Goal: Task Accomplishment & Management: Manage account settings

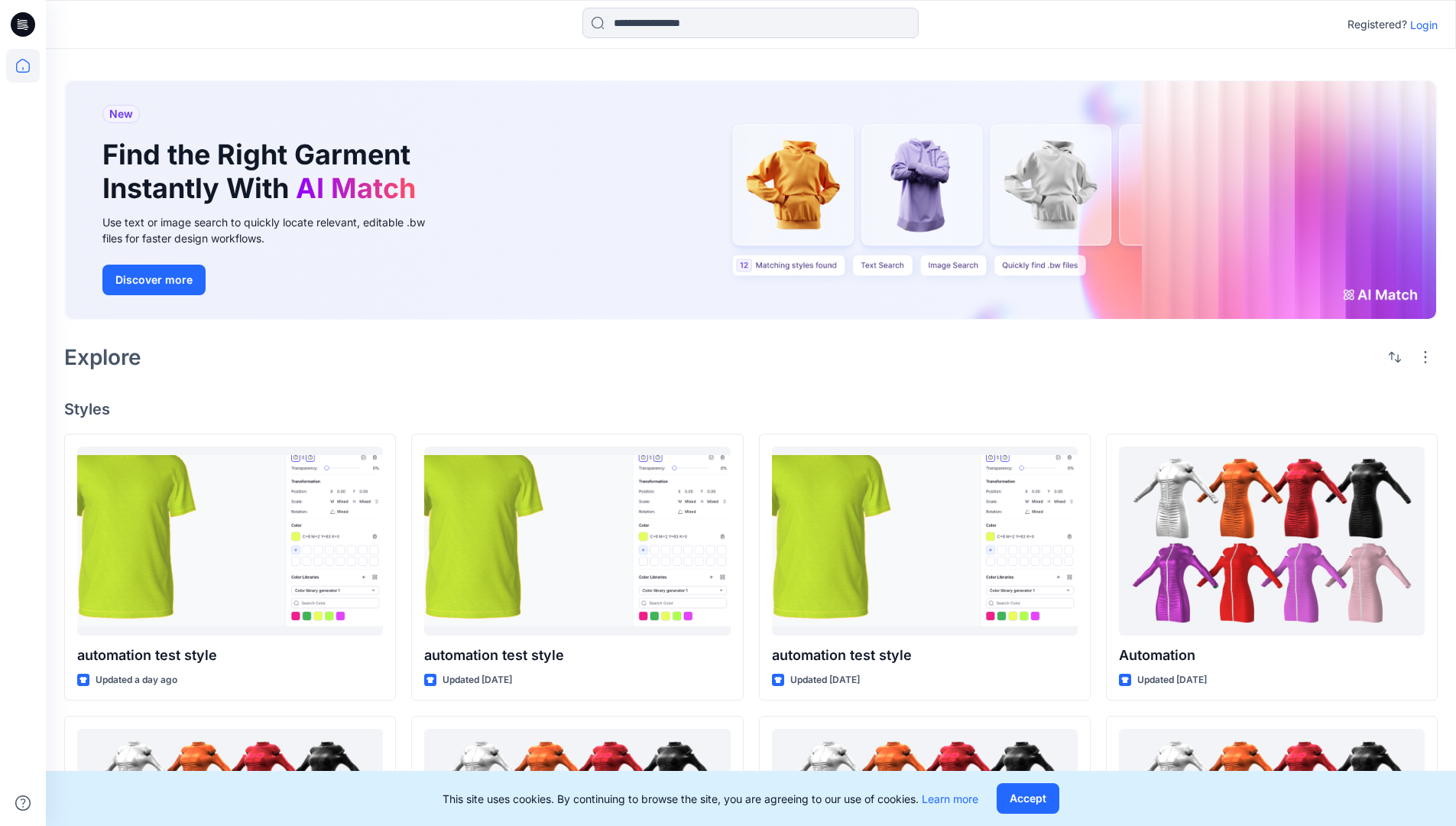
click at [1420, 25] on p "Login" at bounding box center [1424, 25] width 28 height 16
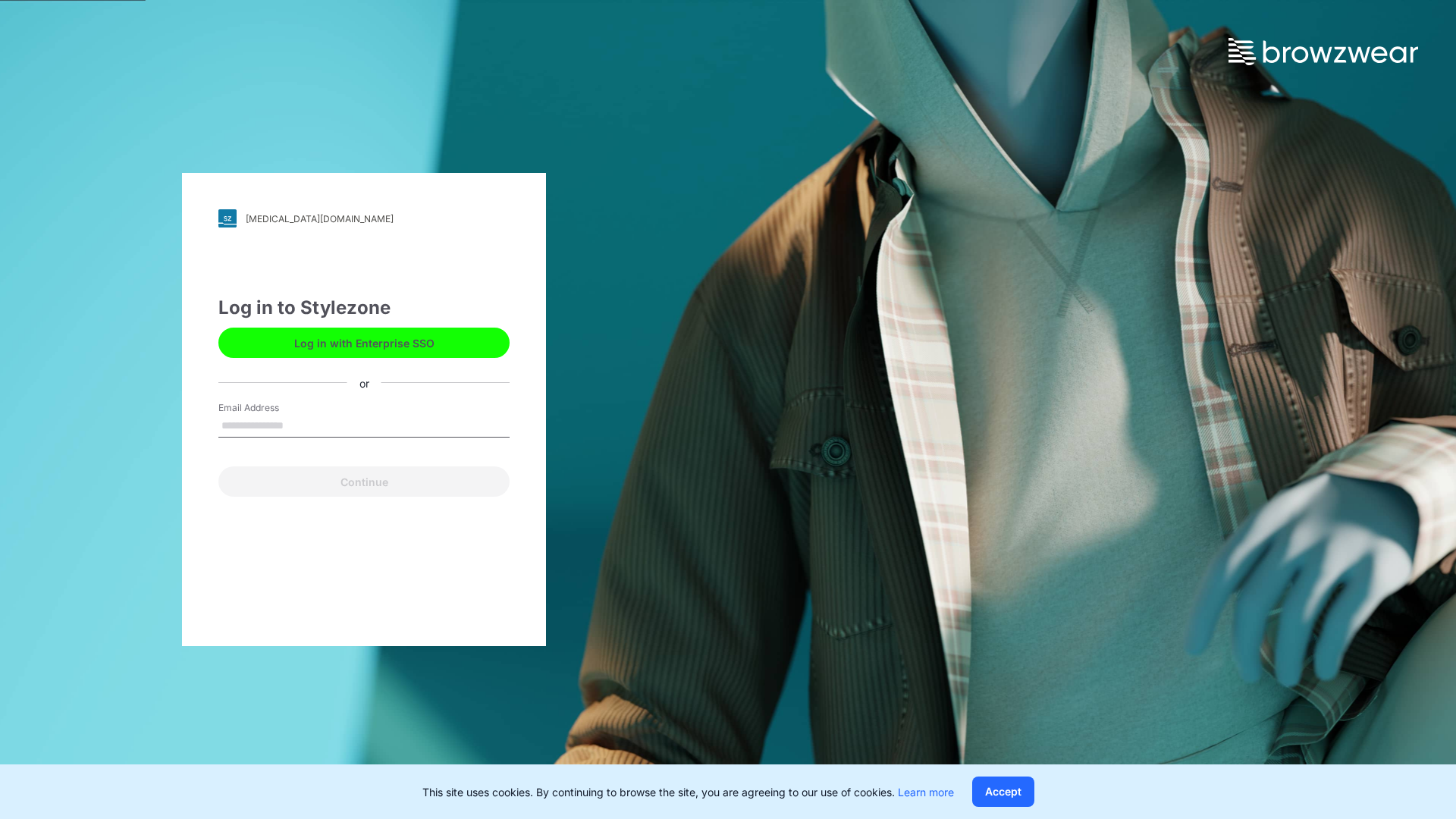
click at [300, 424] on input "Email Address" at bounding box center [363, 426] width 291 height 23
type input "**********"
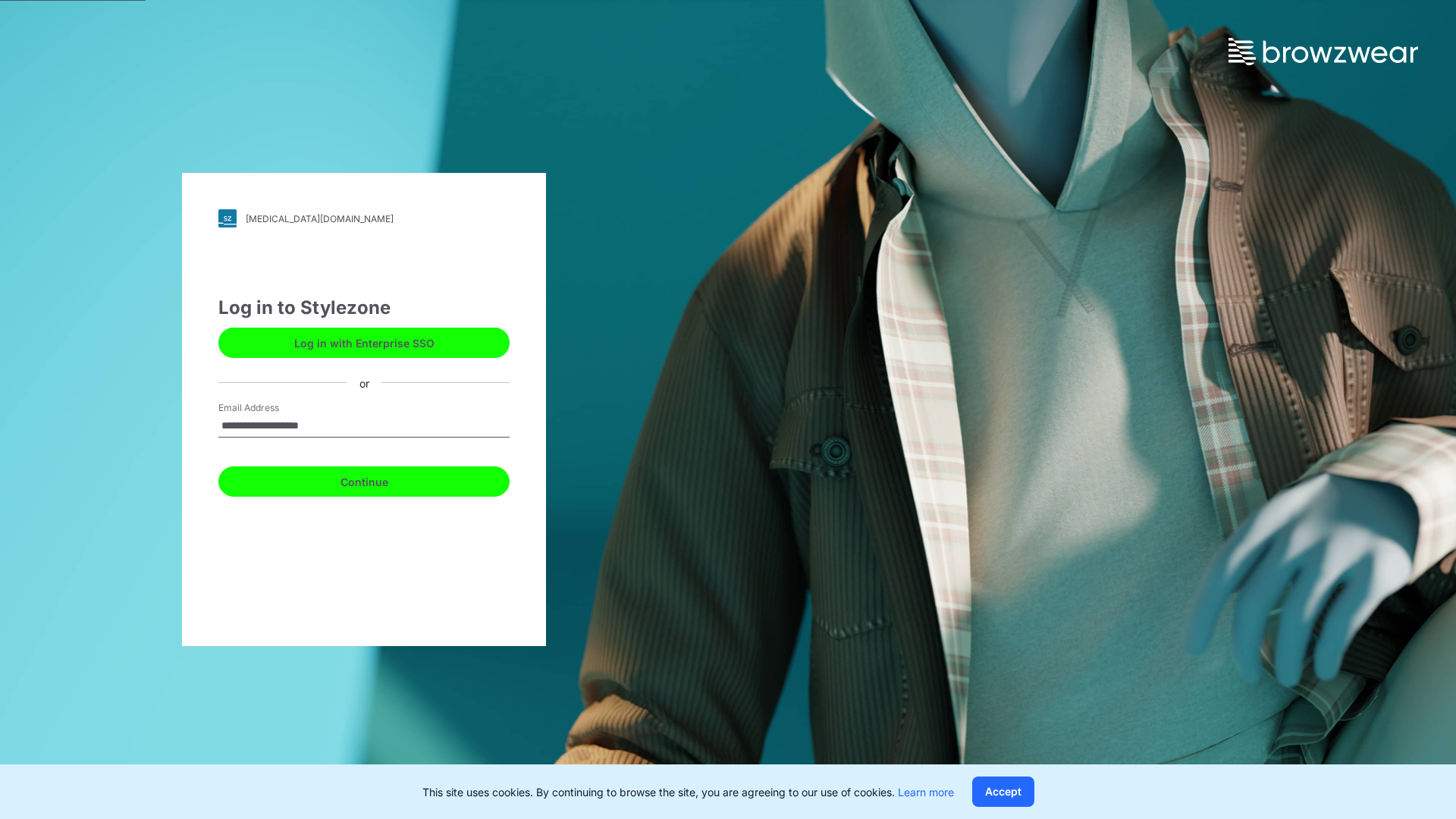
click at [381, 479] on button "Continue" at bounding box center [363, 481] width 291 height 31
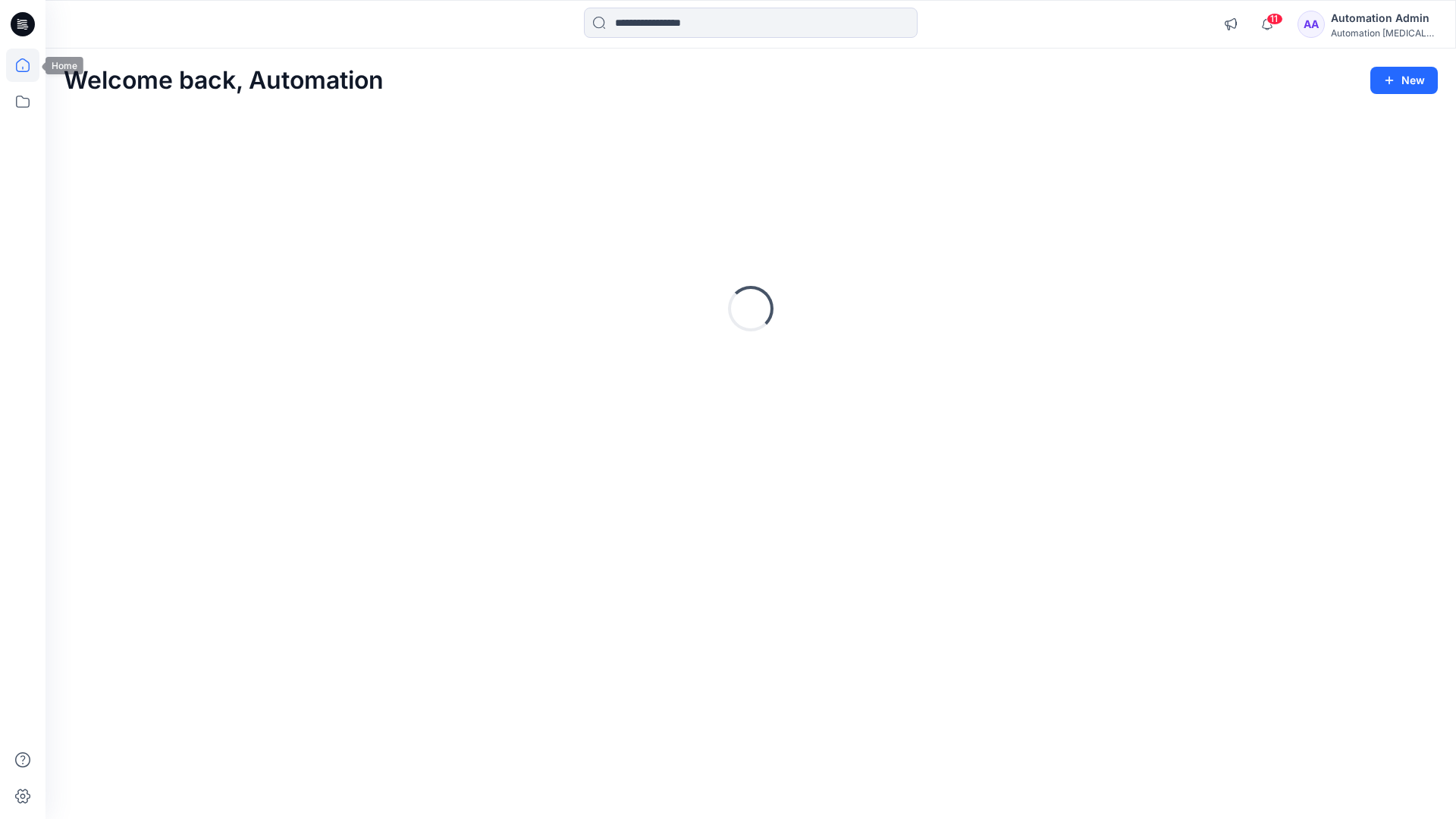
click at [29, 65] on icon at bounding box center [22, 64] width 13 height 13
click at [24, 101] on icon at bounding box center [23, 101] width 34 height 34
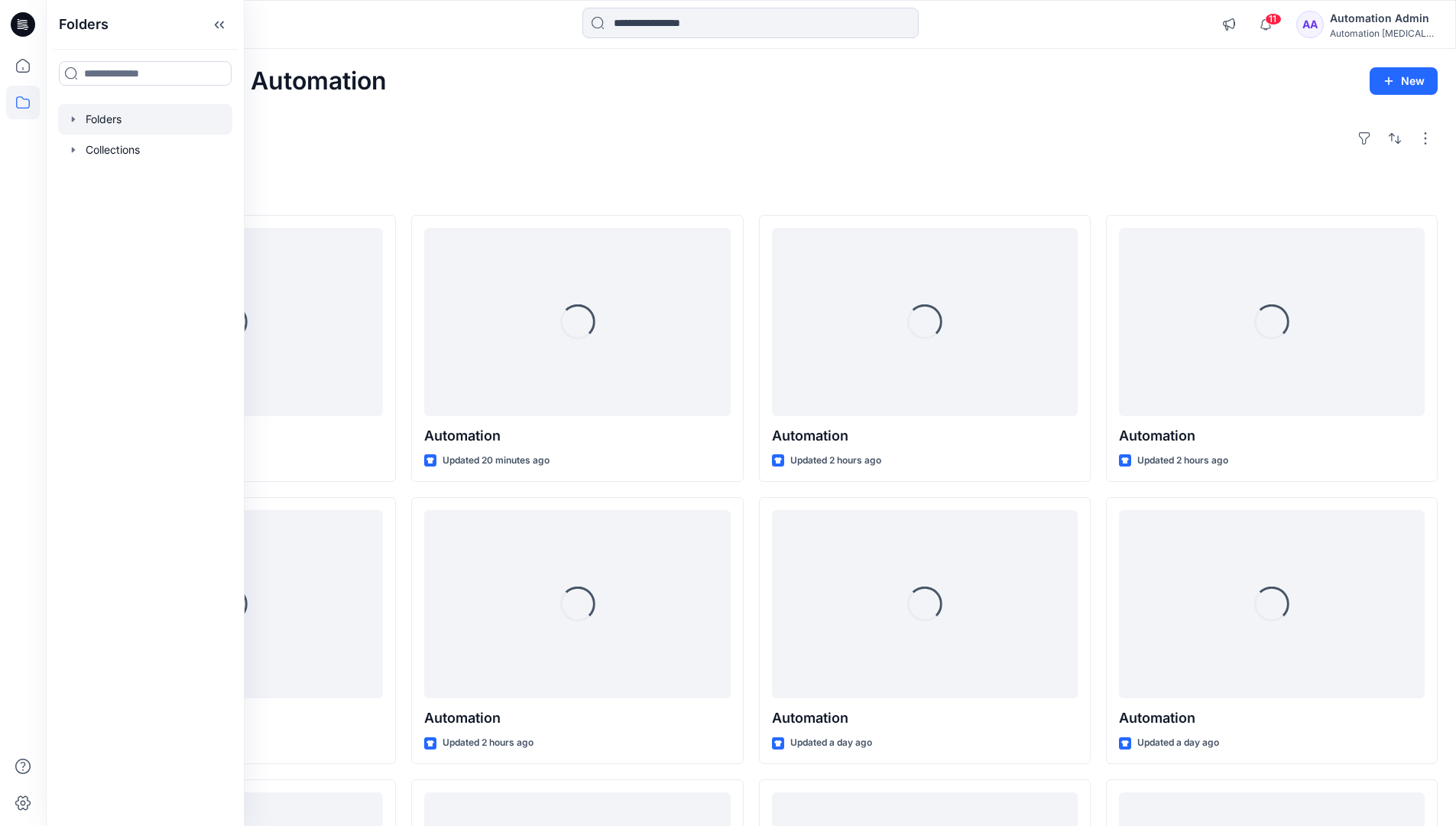
click at [112, 112] on div at bounding box center [145, 119] width 174 height 31
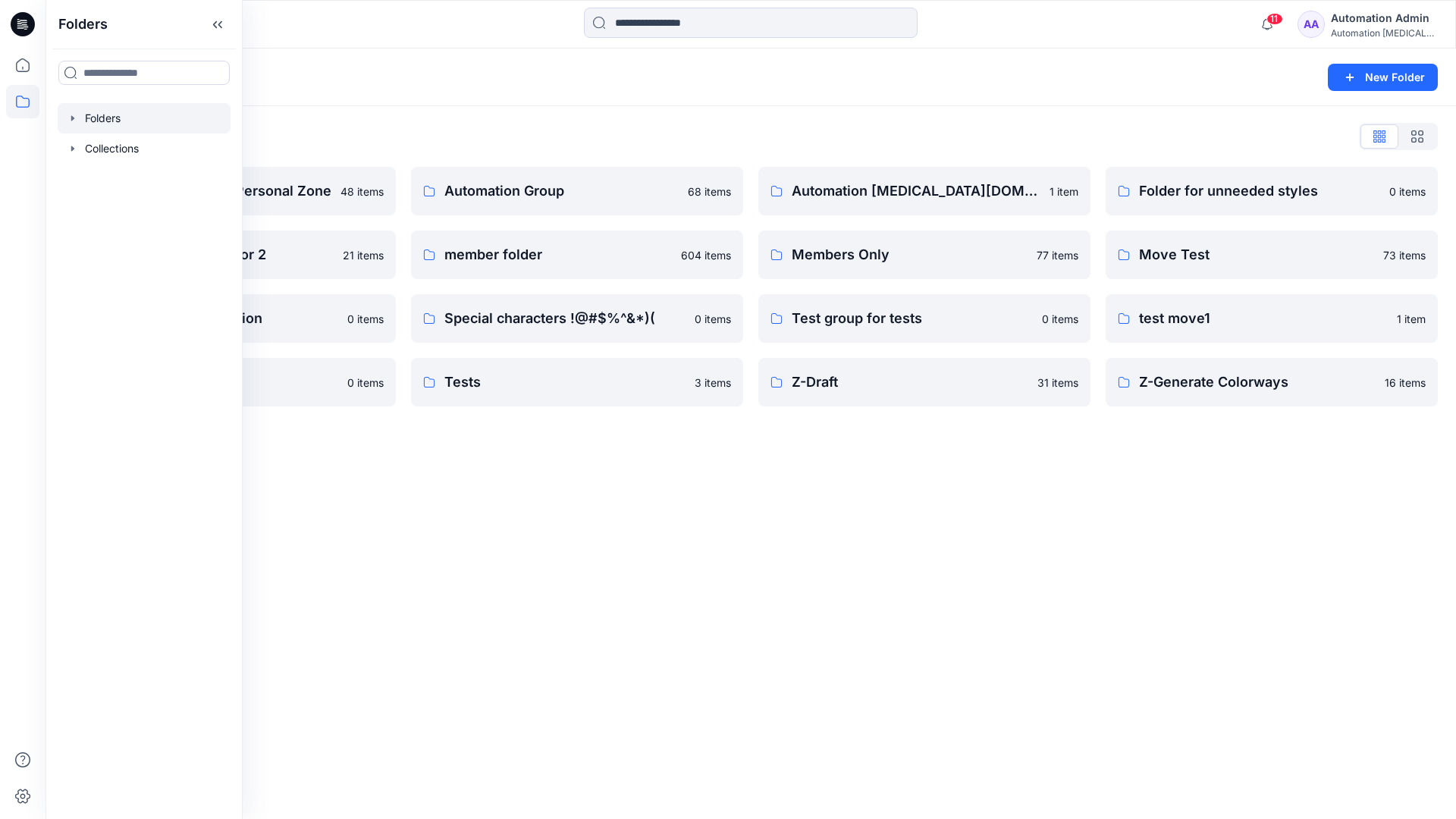
click at [666, 511] on div "Folders New Folder Folders List Automation Admin's Personal Zone 48 items Group…" at bounding box center [750, 434] width 1410 height 770
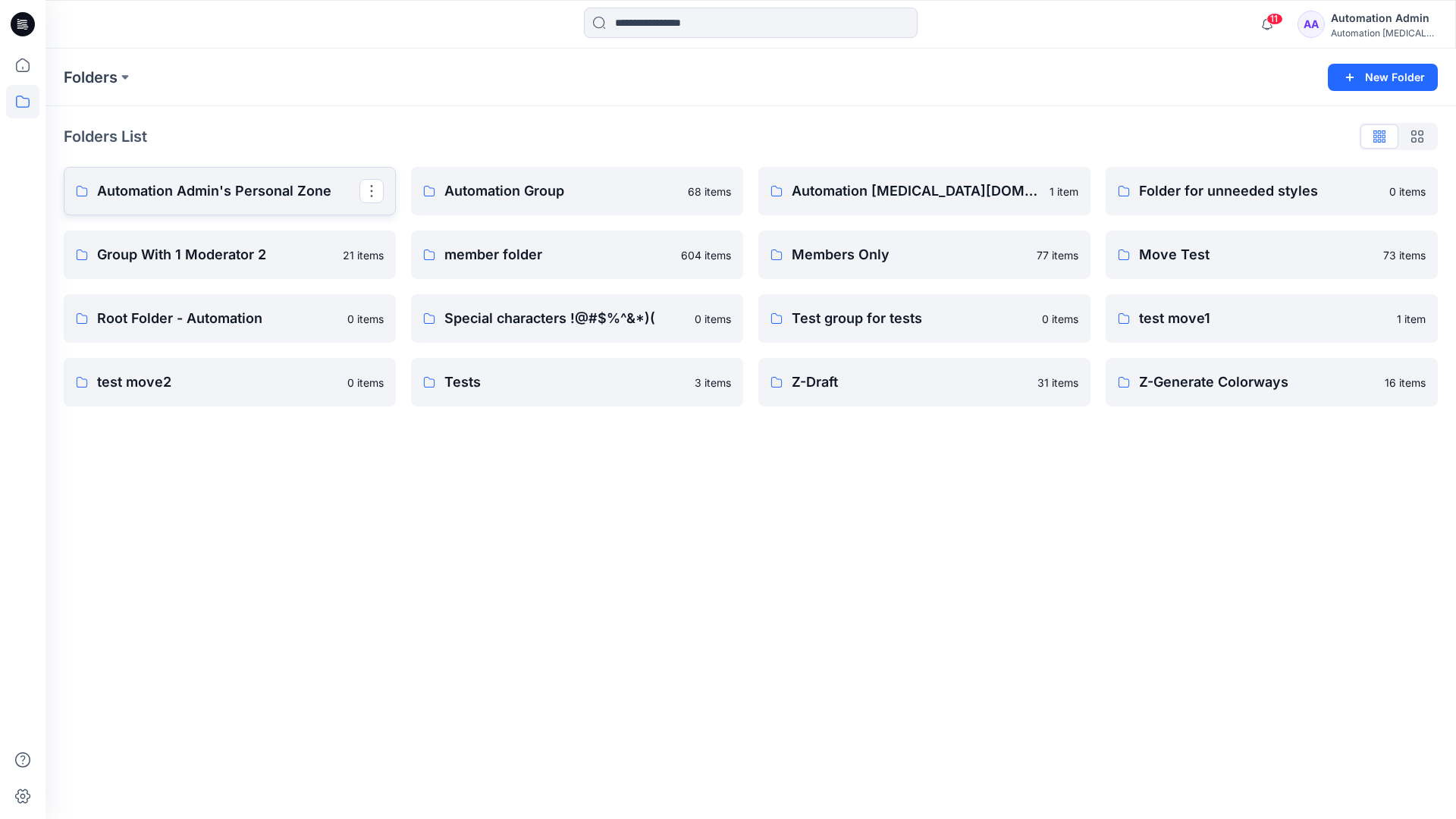
click at [255, 200] on p "Automation Admin's Personal Zone" at bounding box center [228, 191] width 262 height 21
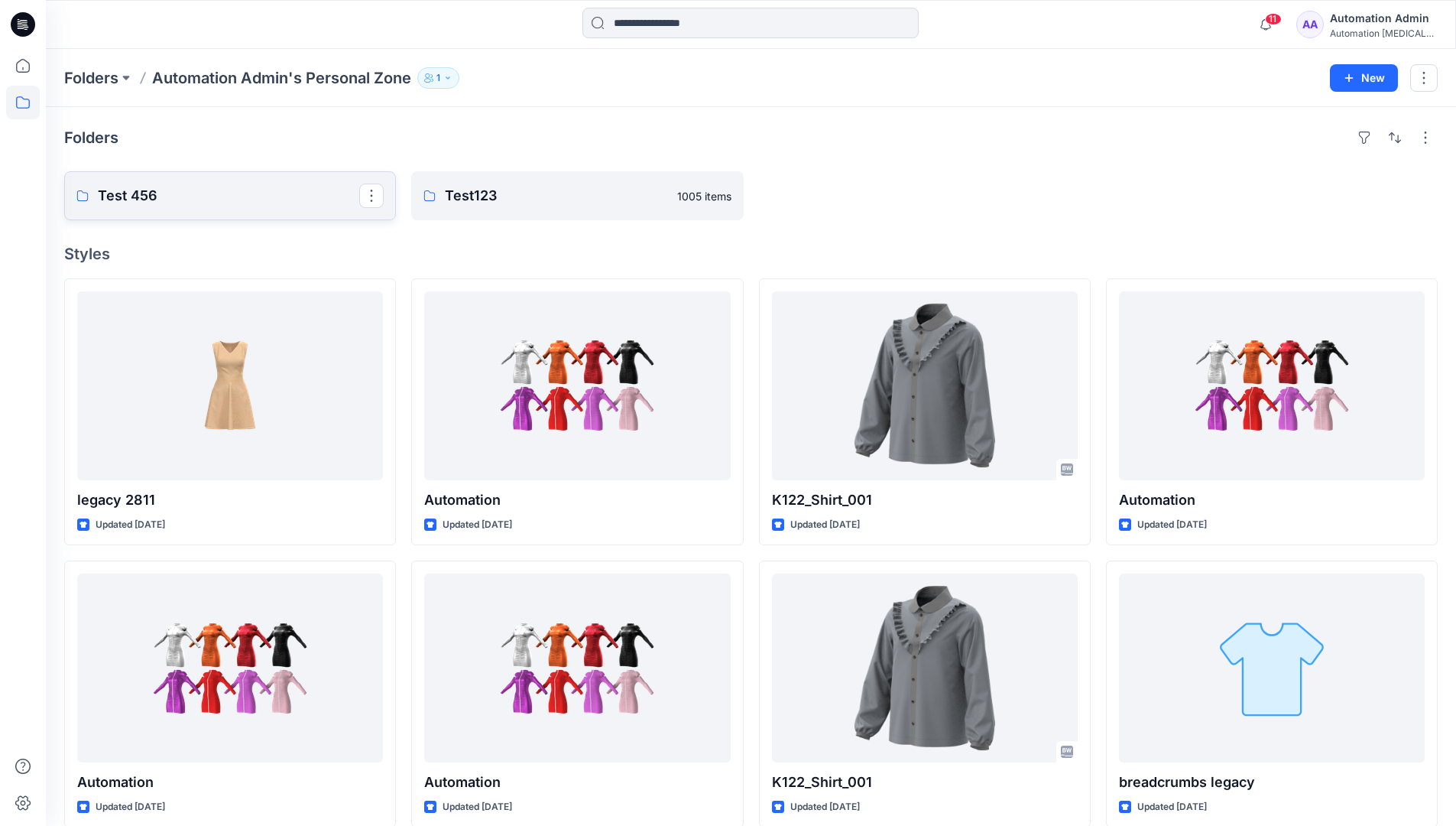
click at [257, 202] on p "Test 456" at bounding box center [229, 195] width 261 height 21
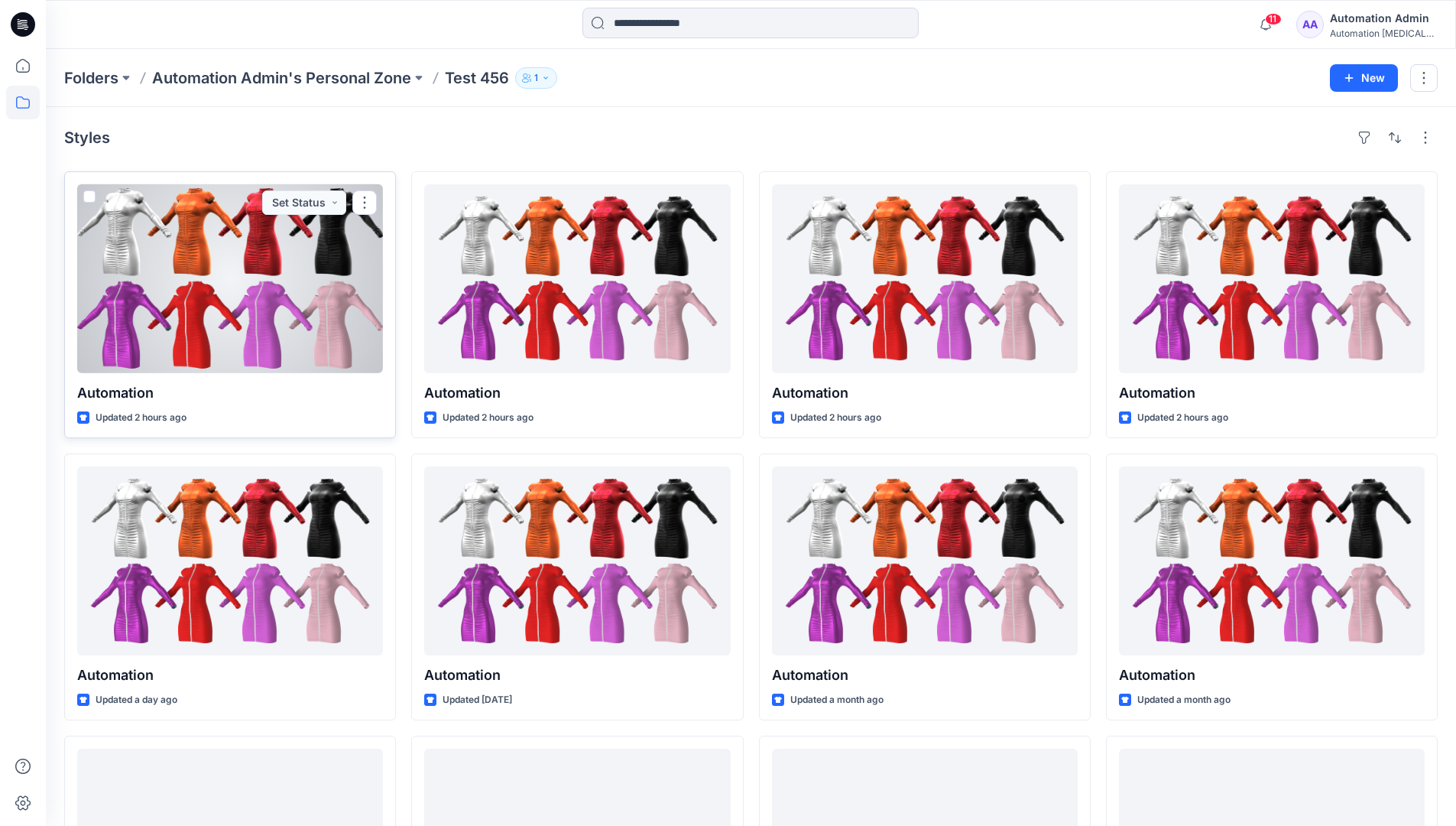
click at [240, 232] on div at bounding box center [230, 278] width 306 height 189
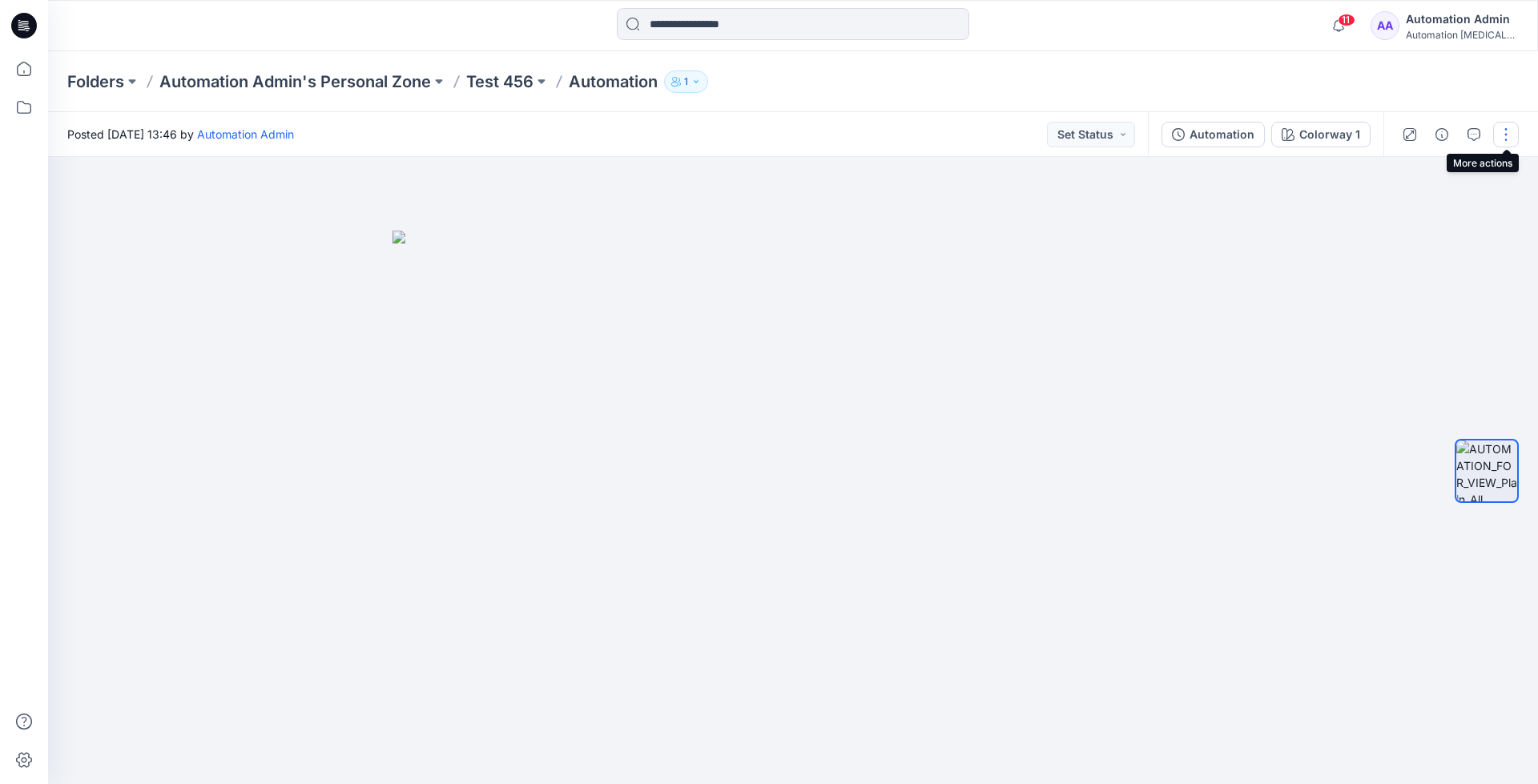
click at [1507, 135] on button "button" at bounding box center [1506, 134] width 26 height 26
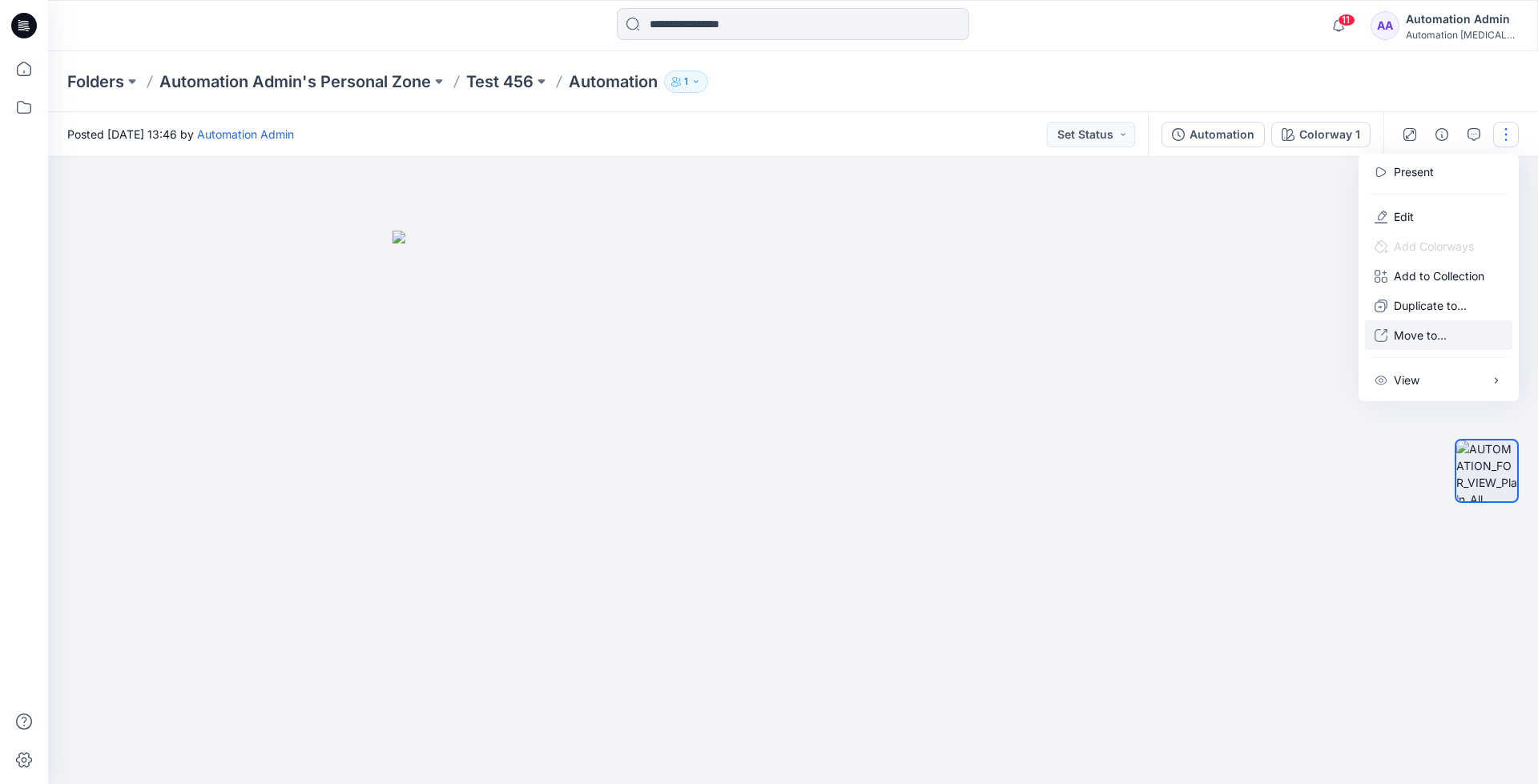
click at [1446, 327] on p "Move to..." at bounding box center [1420, 335] width 53 height 17
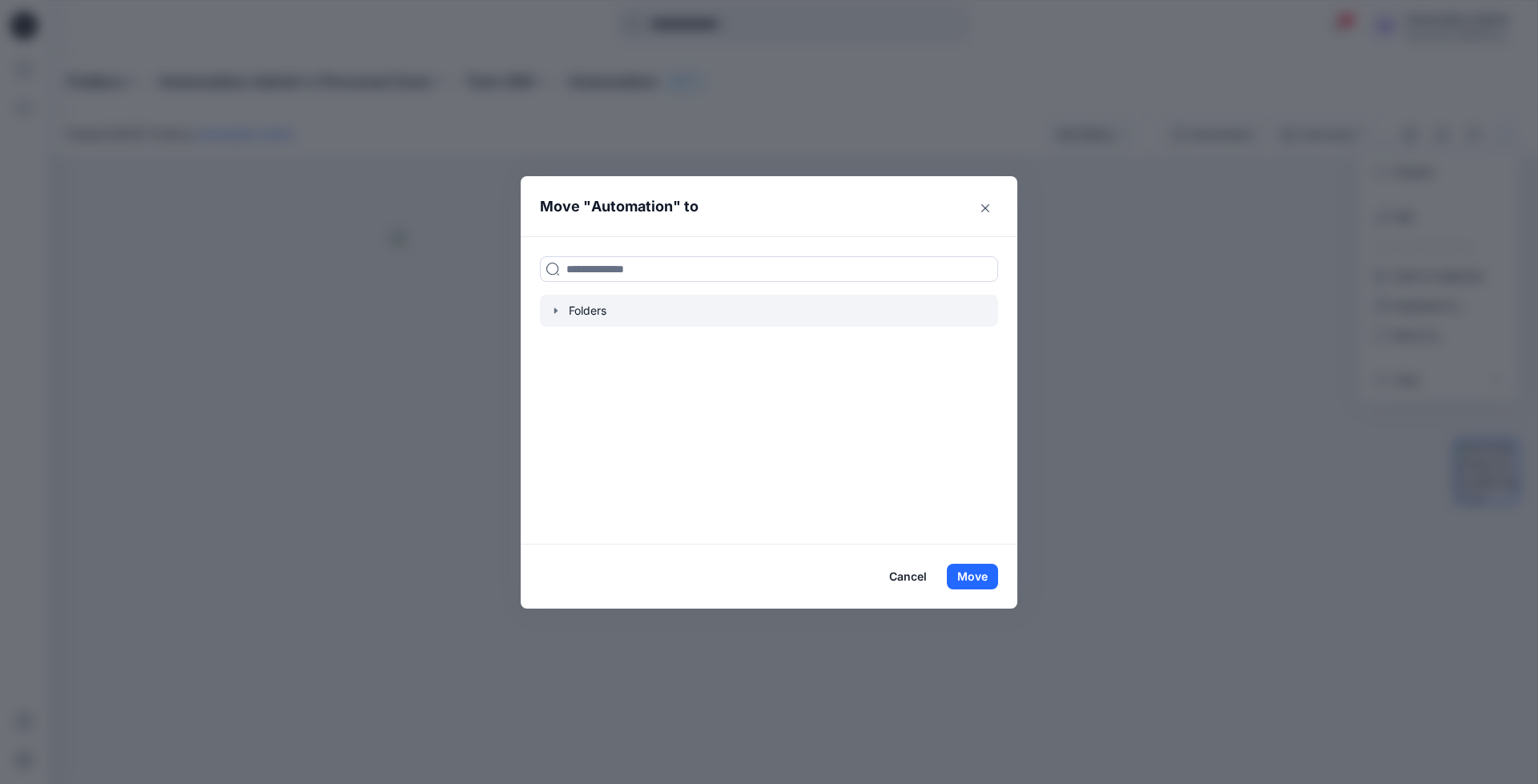
click at [585, 308] on div at bounding box center [769, 311] width 458 height 32
click at [554, 308] on icon "button" at bounding box center [556, 310] width 12 height 12
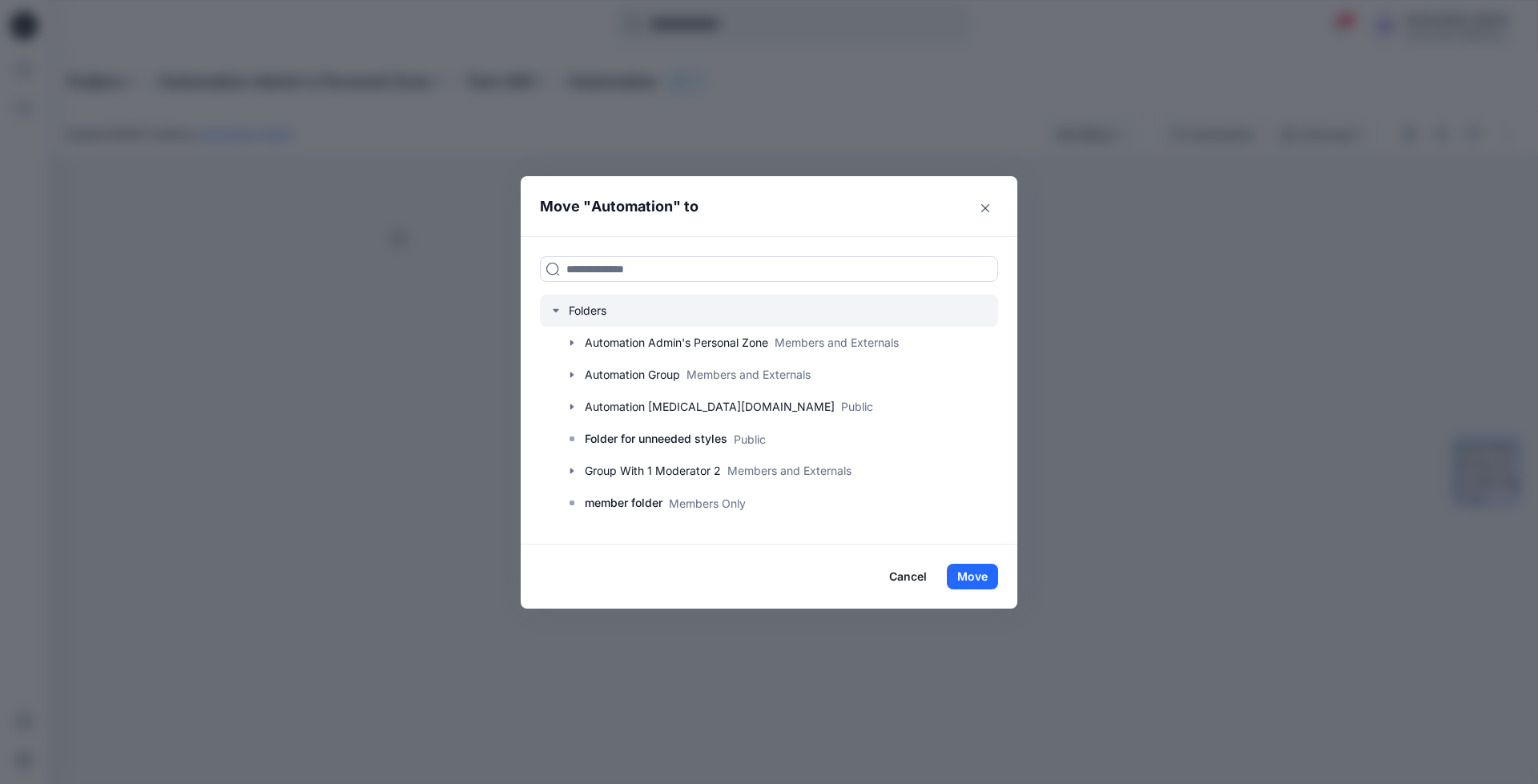
scroll to position [157, 0]
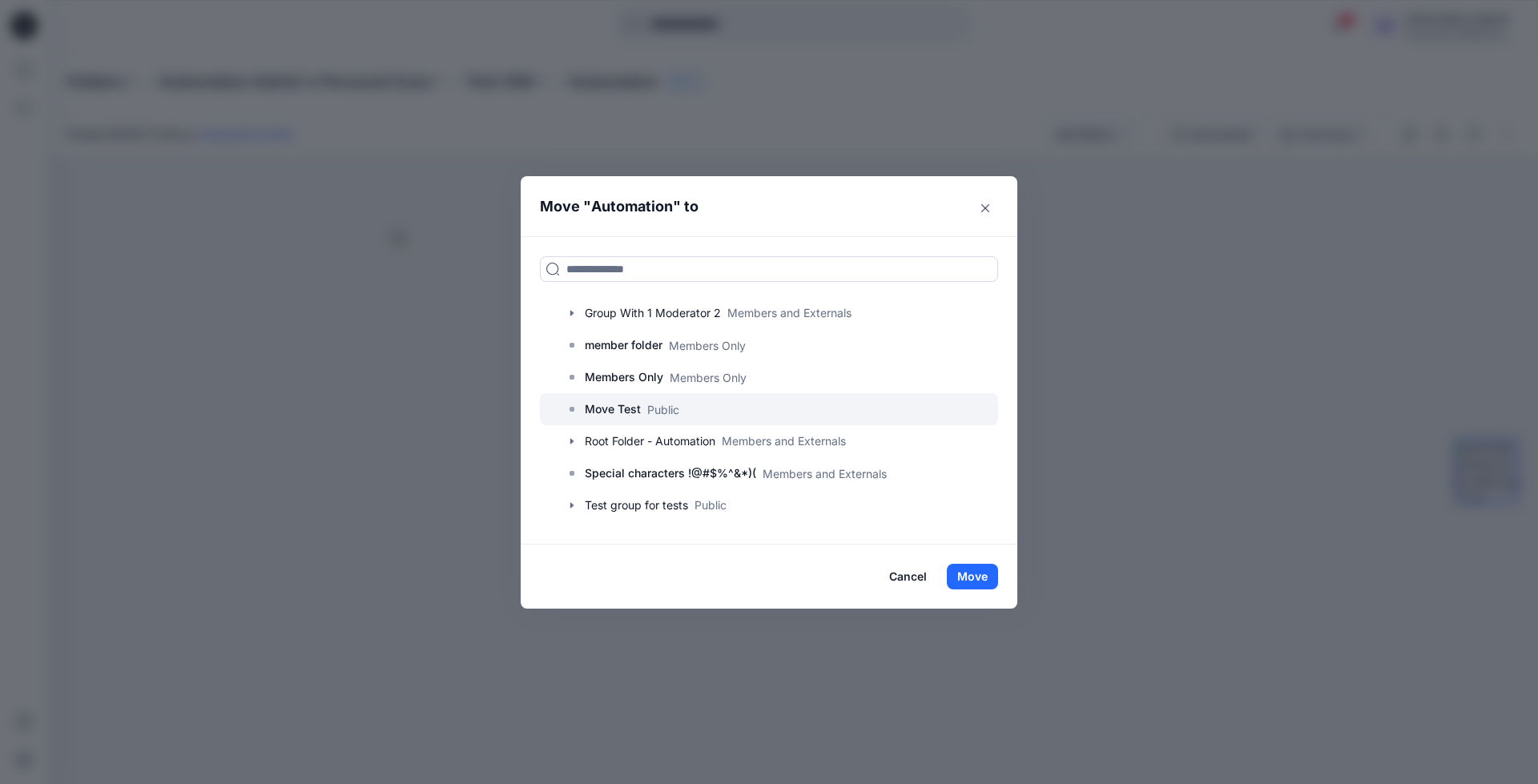
click at [593, 411] on p "Move Test" at bounding box center [613, 409] width 56 height 19
click at [969, 570] on button "Move" at bounding box center [973, 576] width 51 height 26
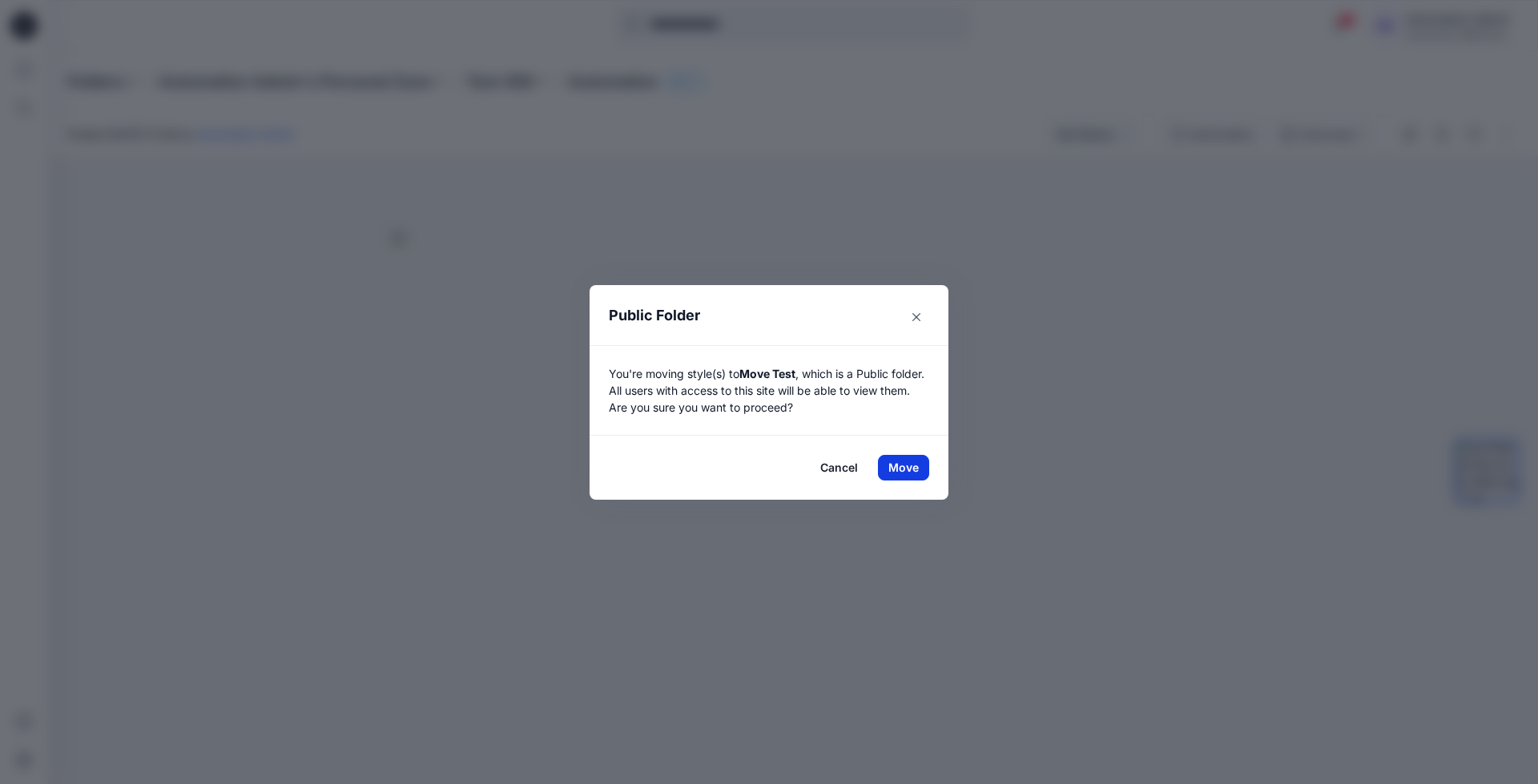
click at [904, 467] on button "Move" at bounding box center [904, 467] width 51 height 26
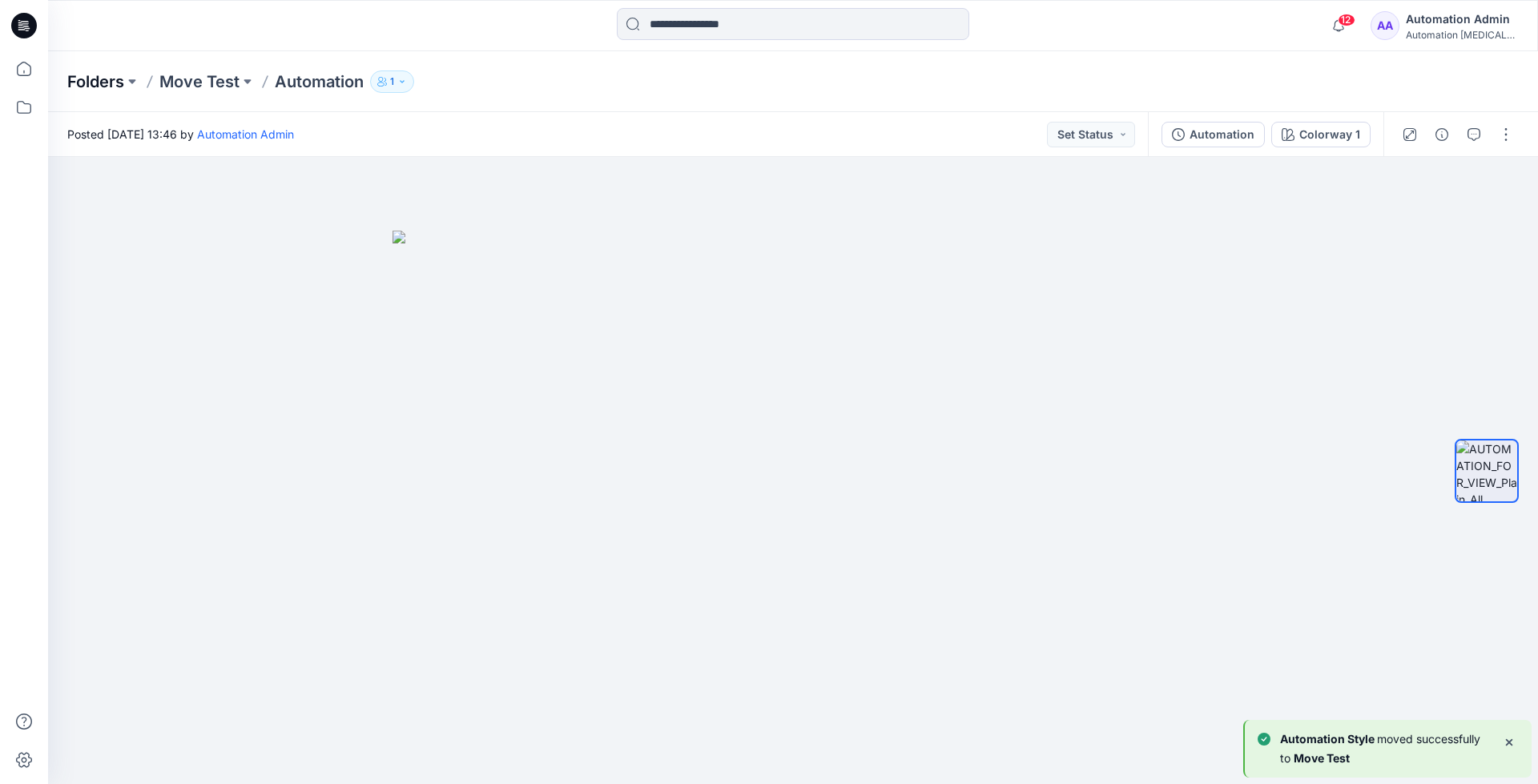
click at [89, 80] on p "Folders" at bounding box center [95, 81] width 57 height 22
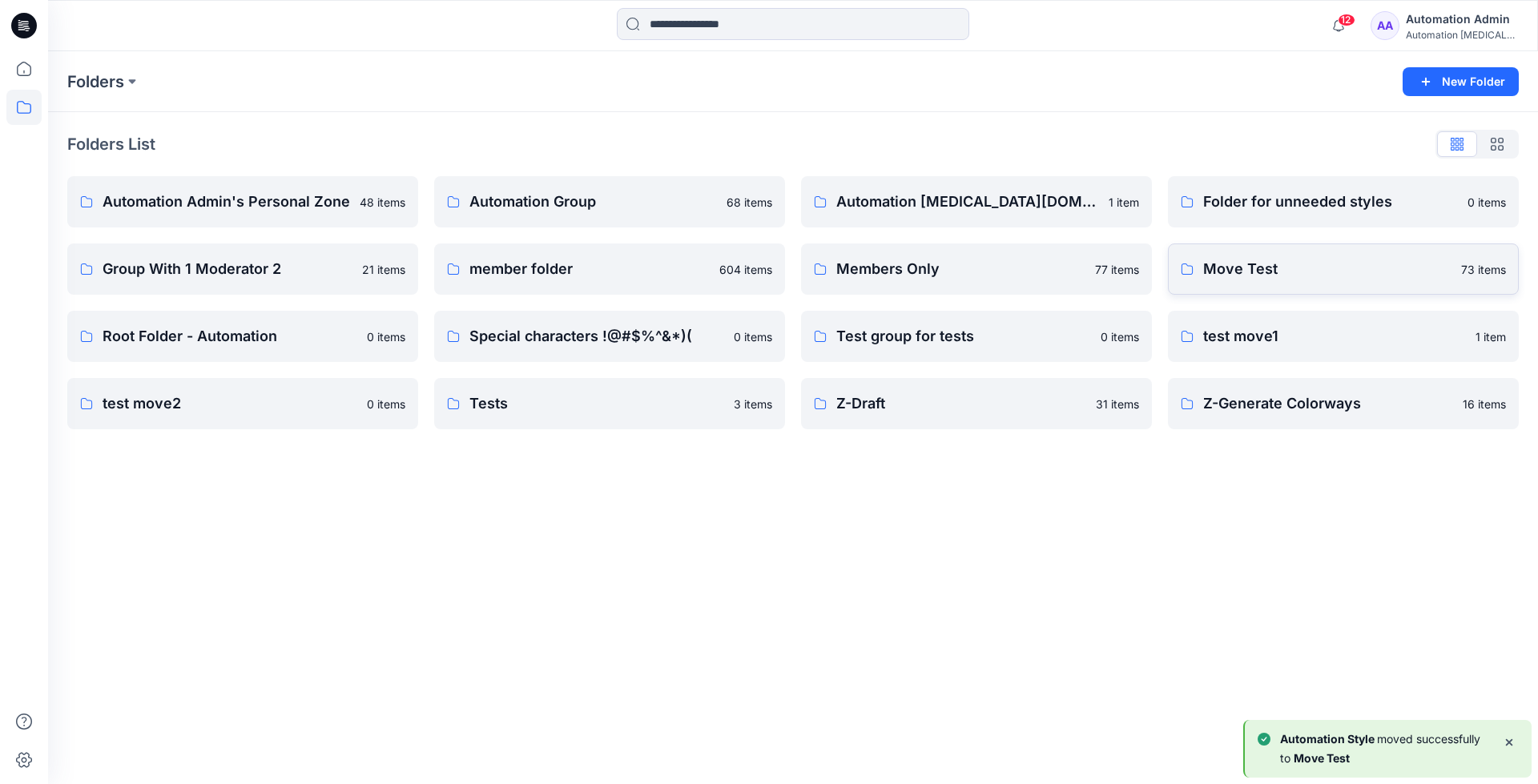
click at [1329, 287] on link "Move Test 73 items" at bounding box center [1343, 269] width 351 height 51
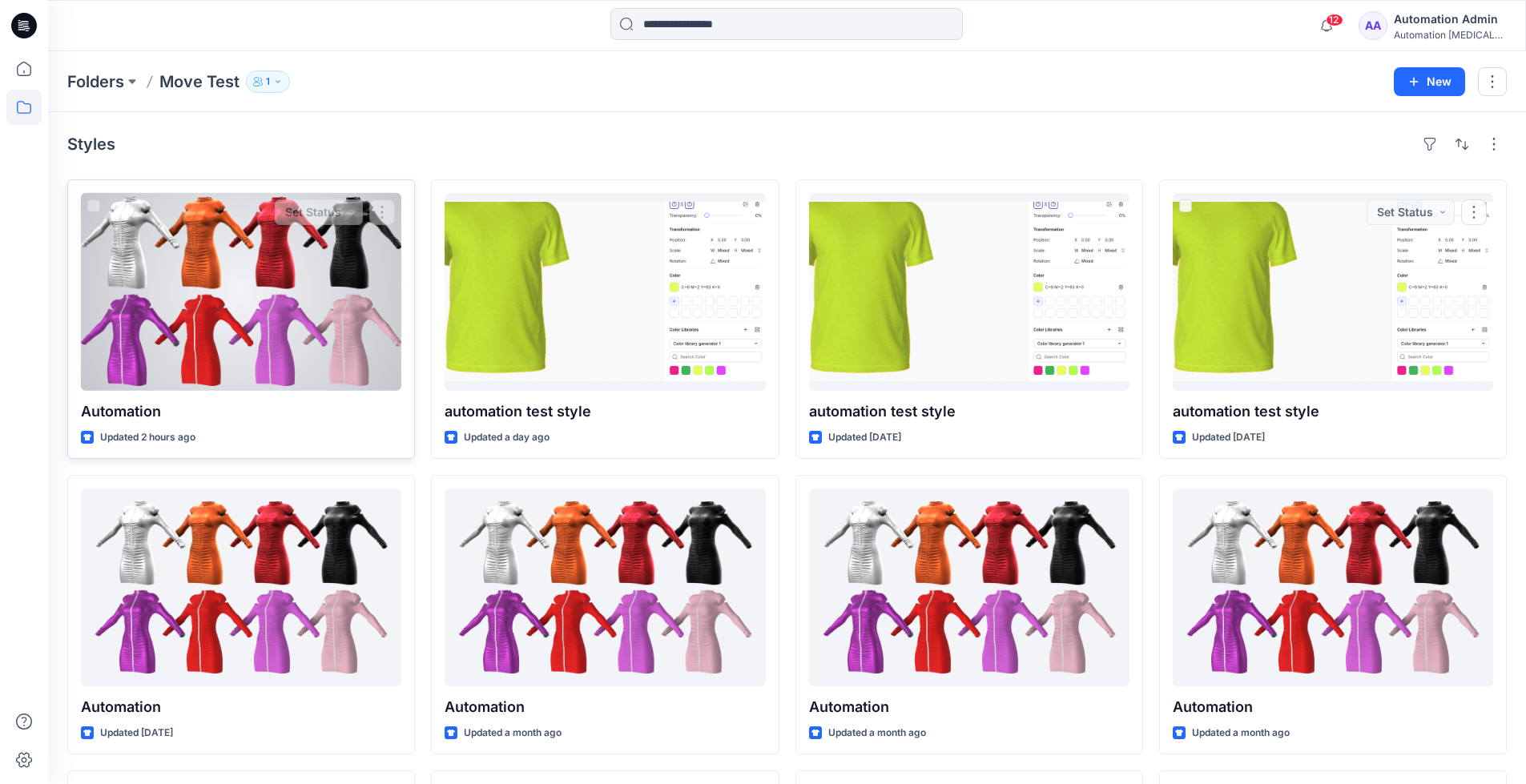
click at [286, 320] on div at bounding box center [241, 292] width 321 height 198
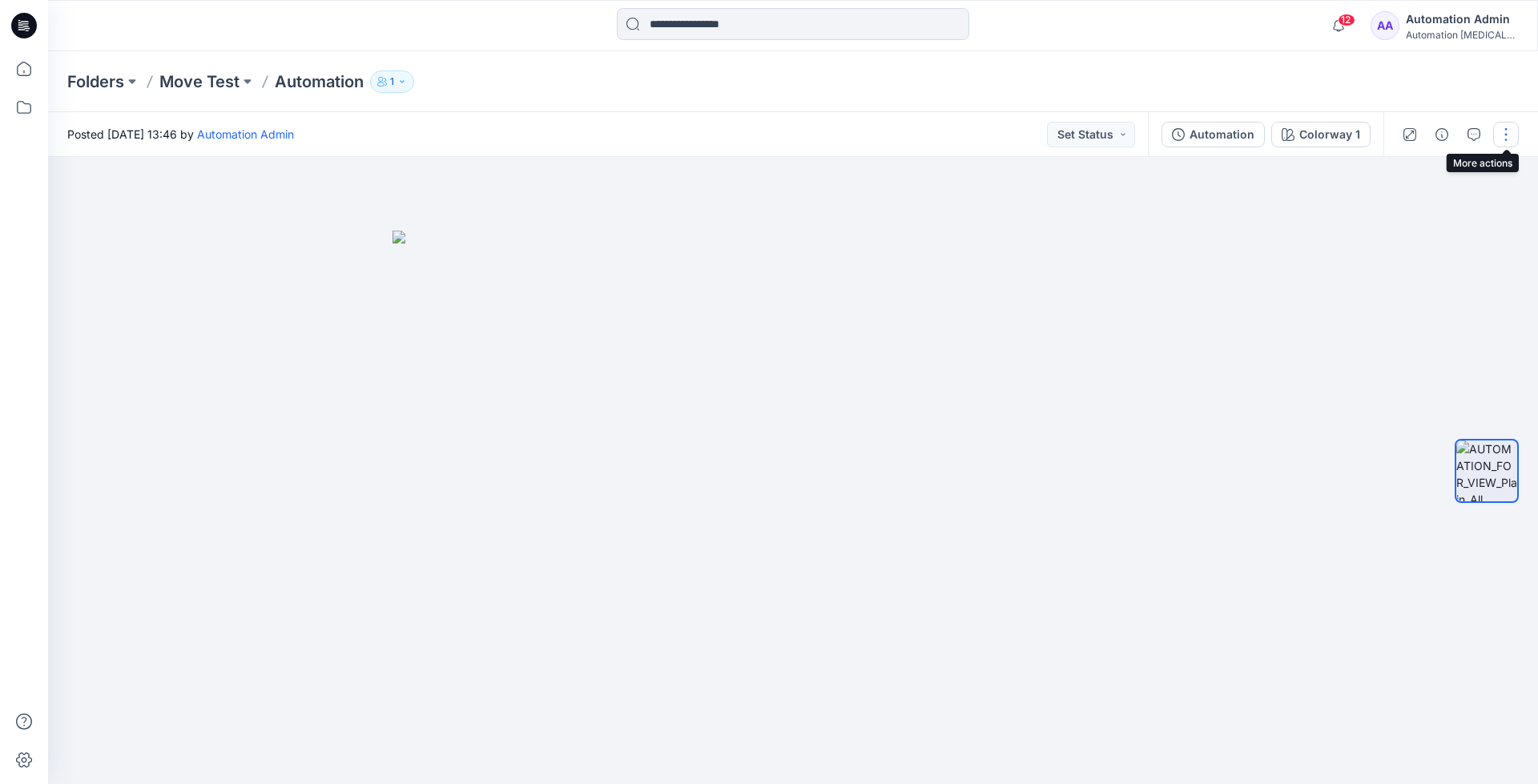
click at [1503, 137] on button "button" at bounding box center [1506, 134] width 26 height 26
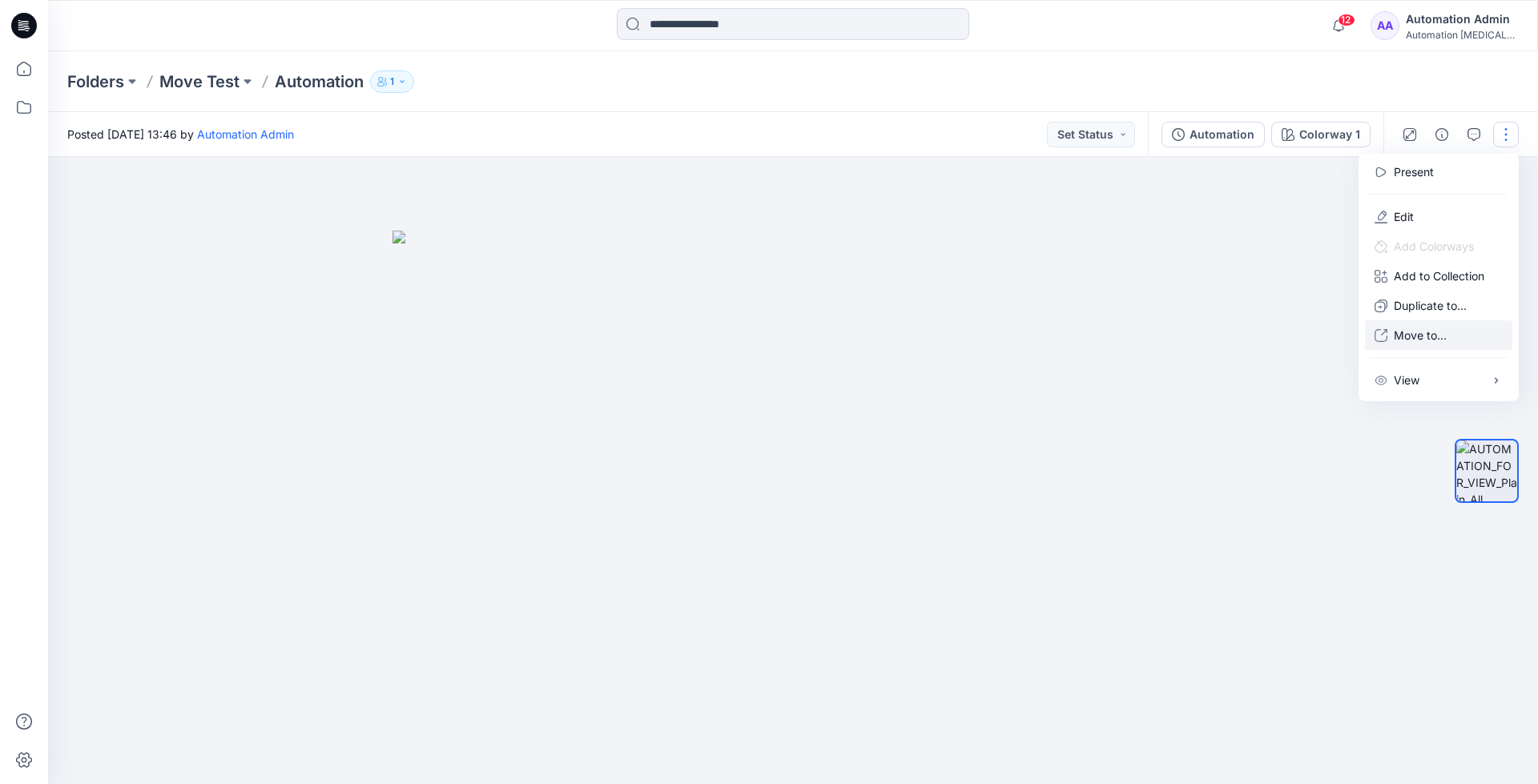
click at [1414, 330] on p "Move to..." at bounding box center [1420, 335] width 53 height 17
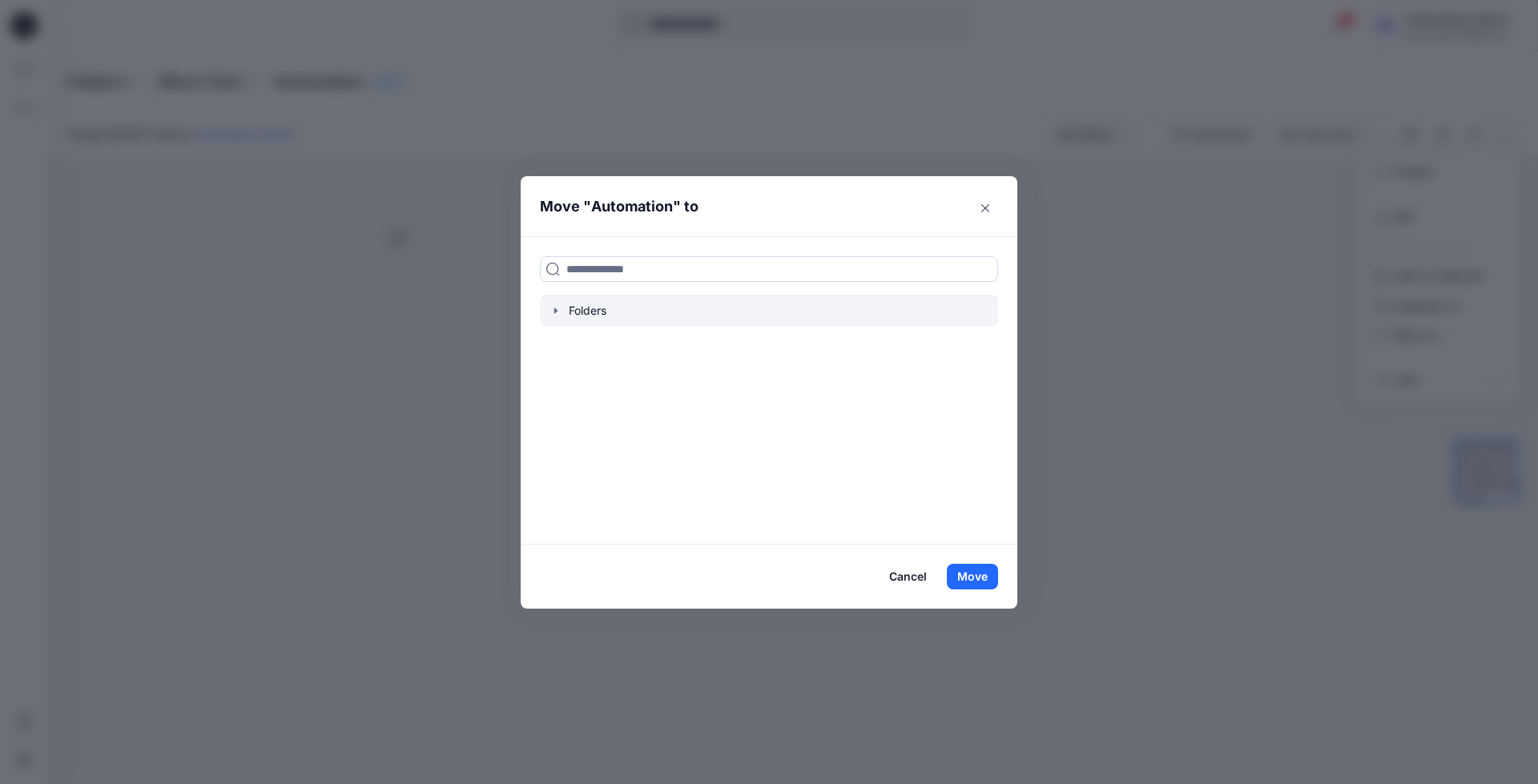
click at [555, 316] on icon "button" at bounding box center [556, 310] width 12 height 12
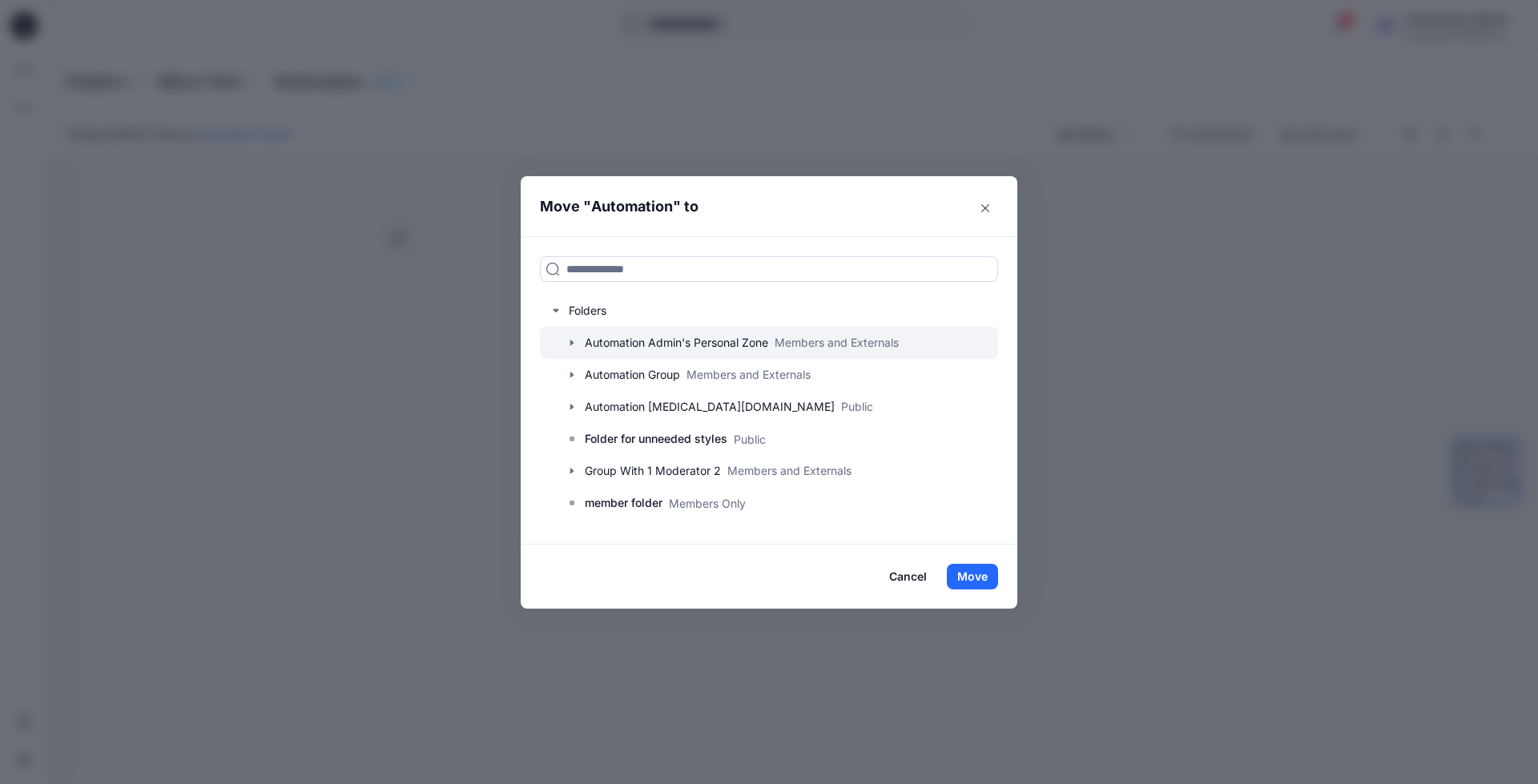
click at [570, 341] on icon "button" at bounding box center [572, 343] width 3 height 6
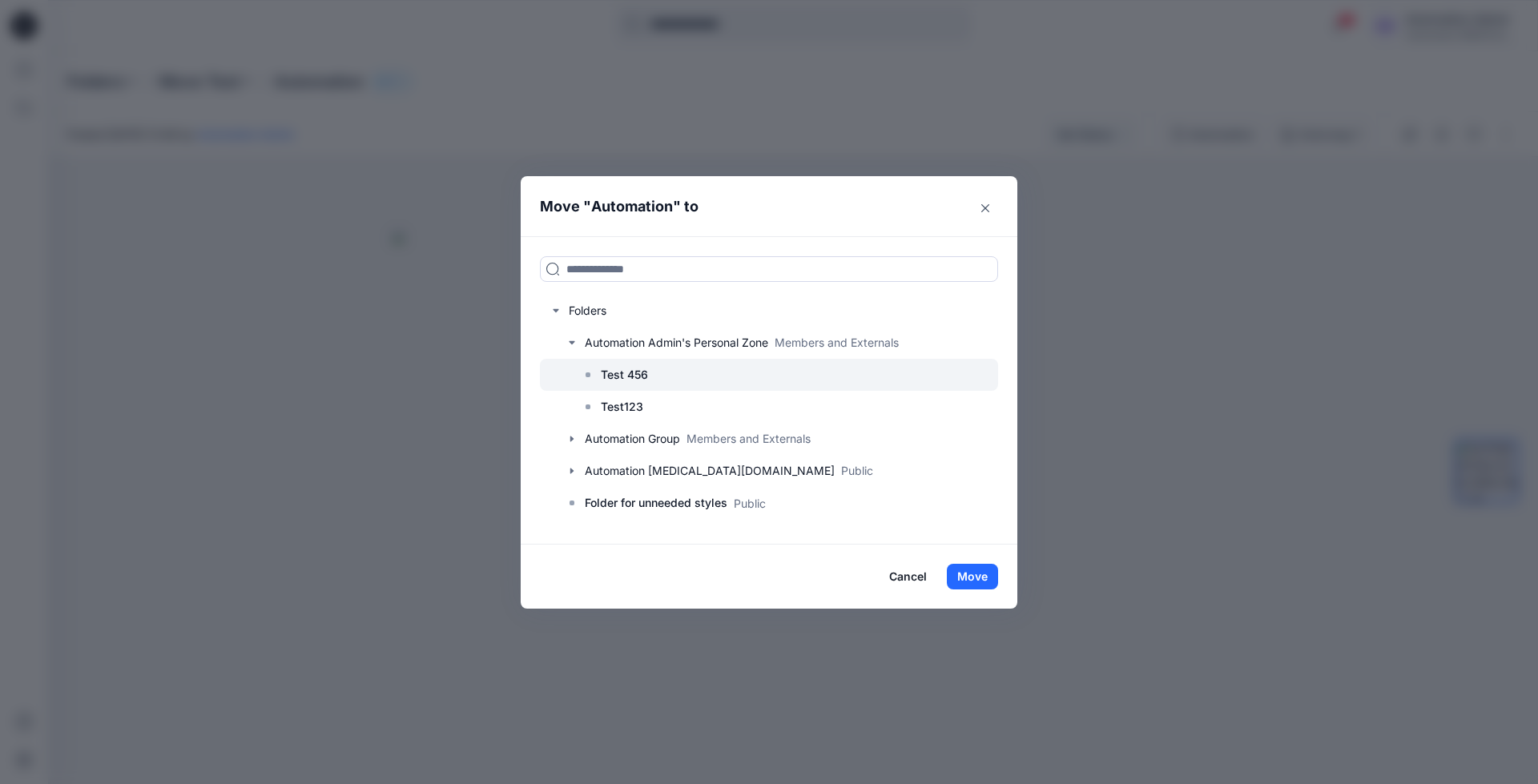
click at [628, 372] on p "Test 456" at bounding box center [624, 375] width 47 height 19
click at [982, 579] on button "Move" at bounding box center [973, 576] width 51 height 26
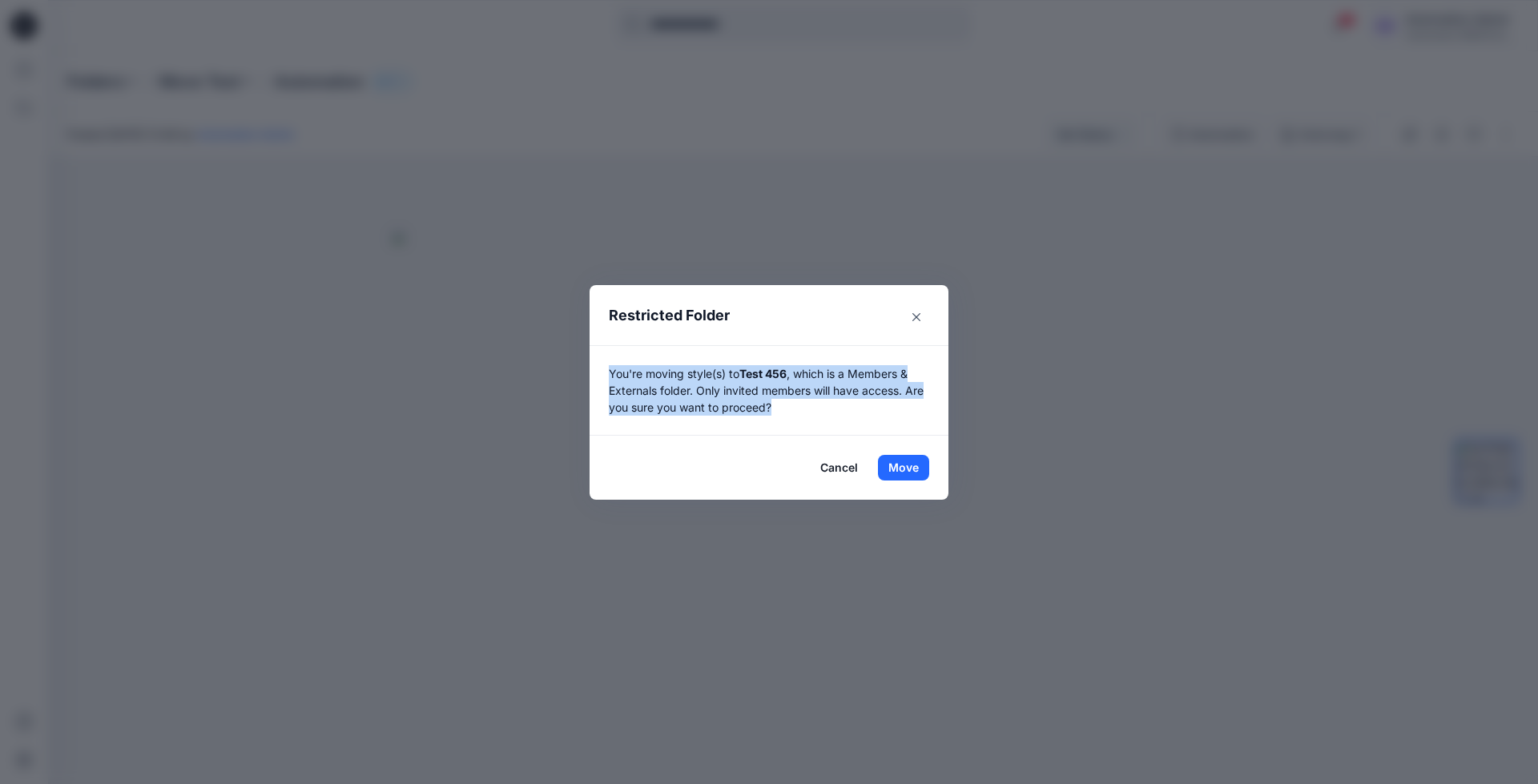
drag, startPoint x: 982, startPoint y: 579, endPoint x: 793, endPoint y: 404, distance: 257.6
click at [793, 404] on p "You're moving style(s) to Test 456 , which is a Members & Externals folder. Onl…" at bounding box center [769, 390] width 321 height 51
click at [904, 463] on button "Move" at bounding box center [904, 467] width 51 height 26
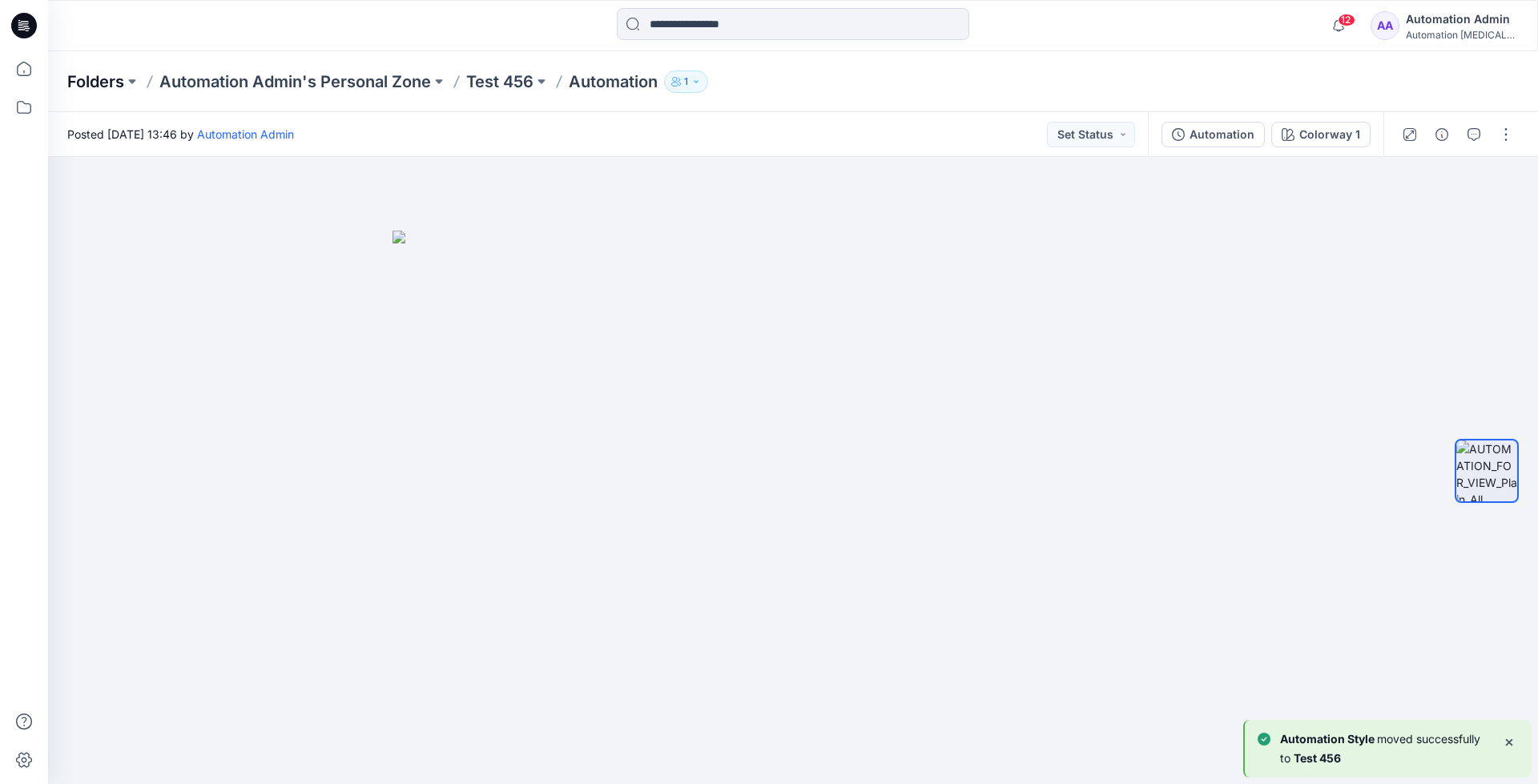
click at [94, 85] on p "Folders" at bounding box center [95, 81] width 57 height 22
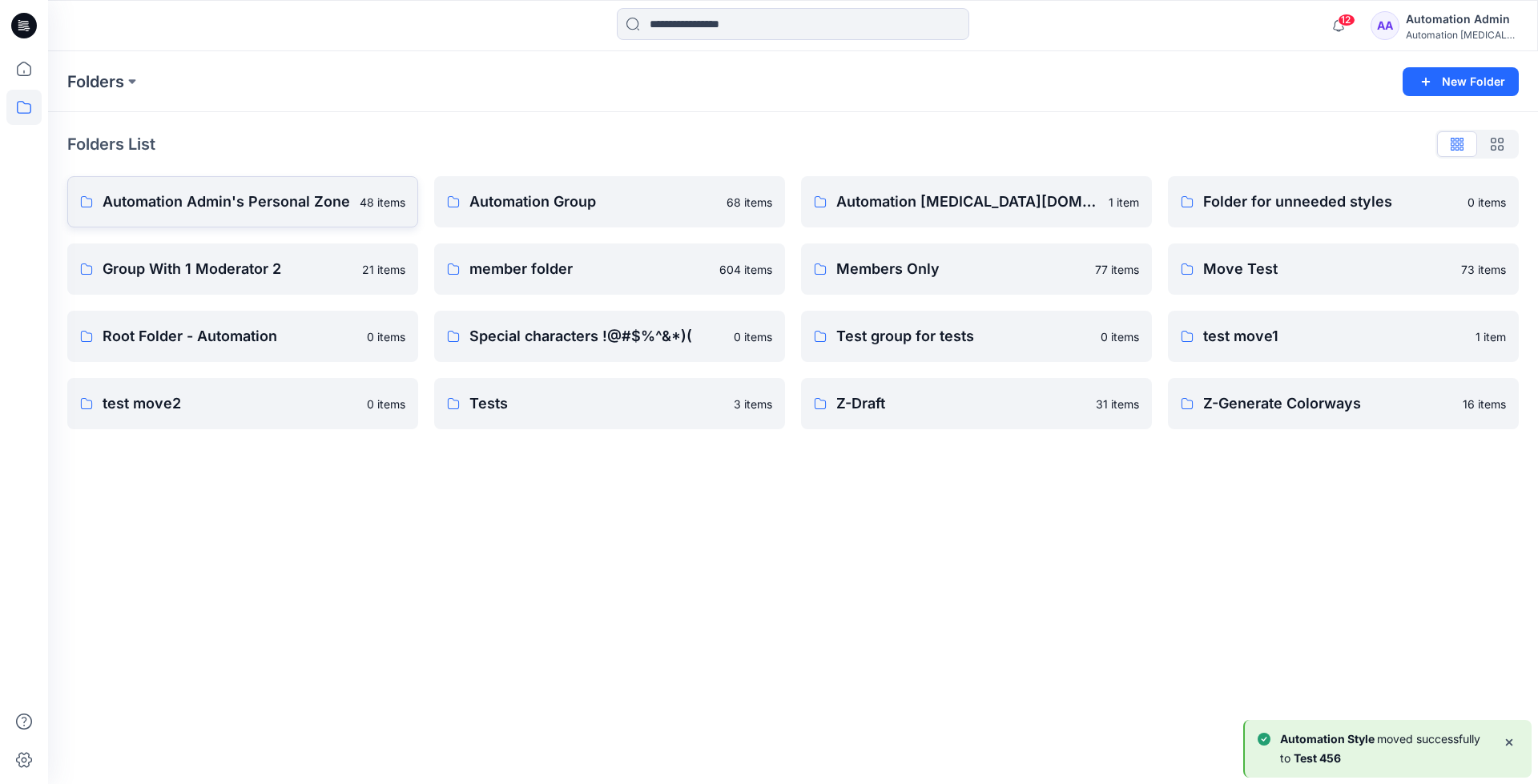
click at [196, 201] on p "Automation Admin's Personal Zone" at bounding box center [226, 201] width 248 height 22
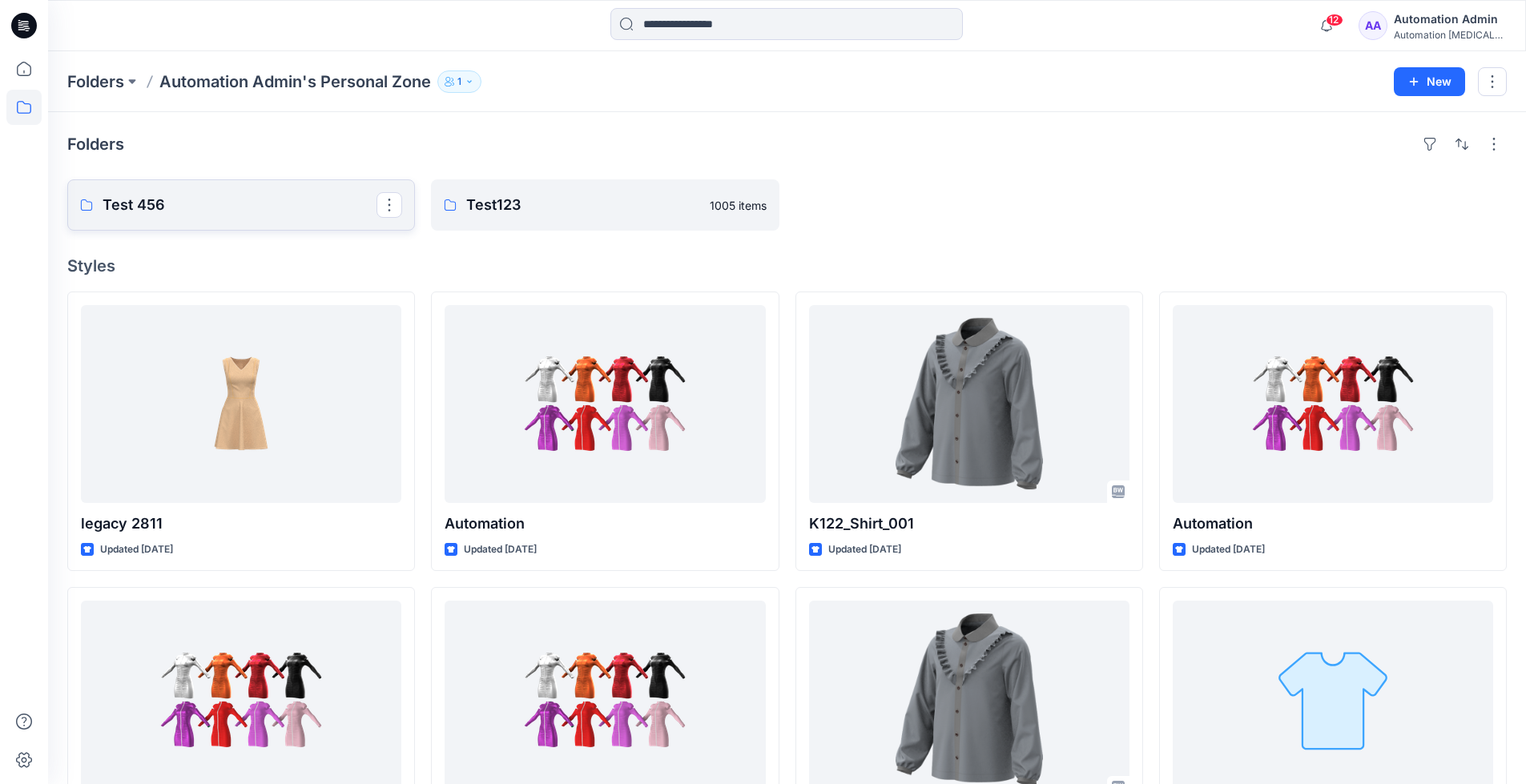
click at [196, 201] on p "Test 456" at bounding box center [240, 205] width 274 height 22
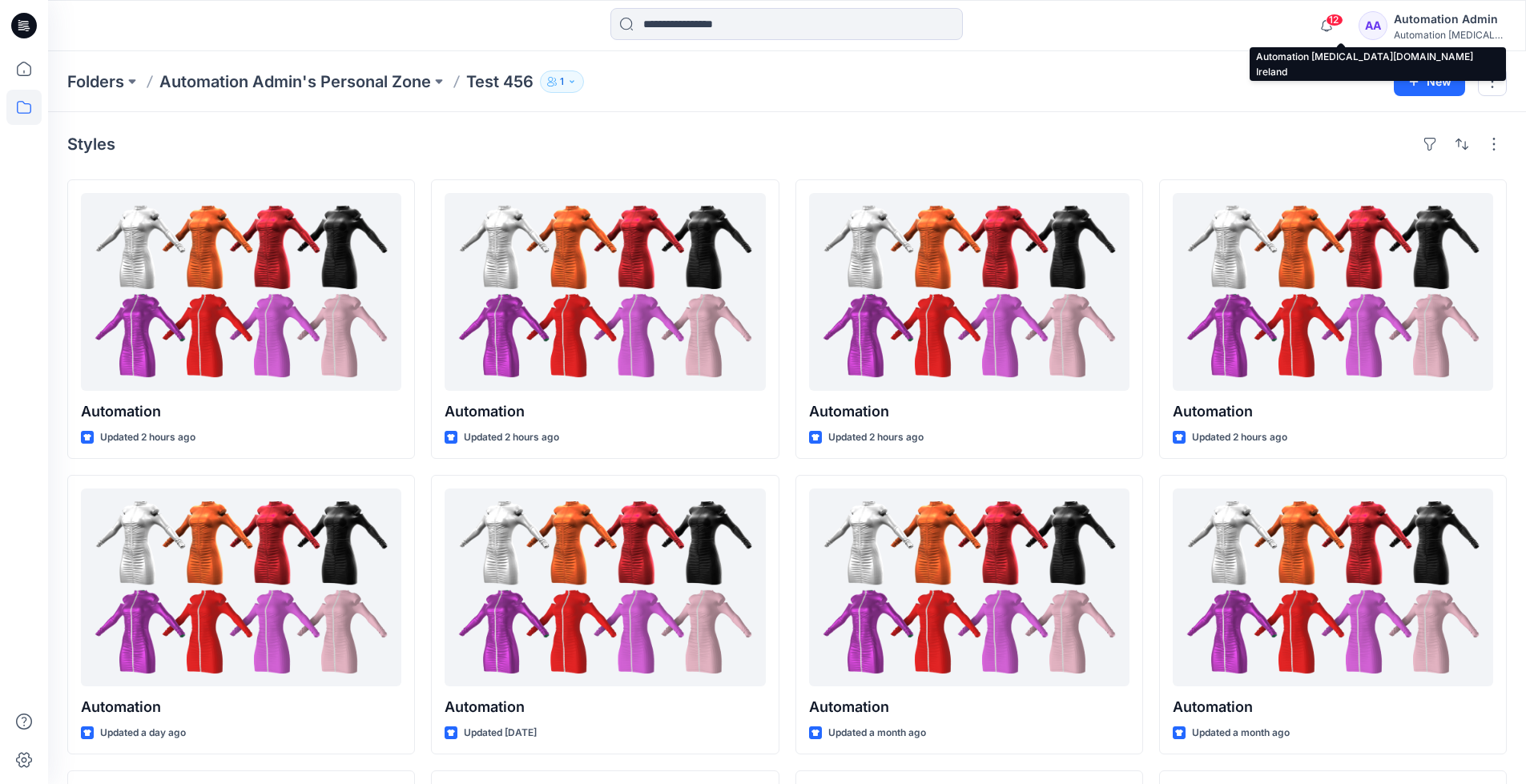
click at [1427, 31] on div "Automation [MEDICAL_DATA]..." at bounding box center [1449, 35] width 112 height 12
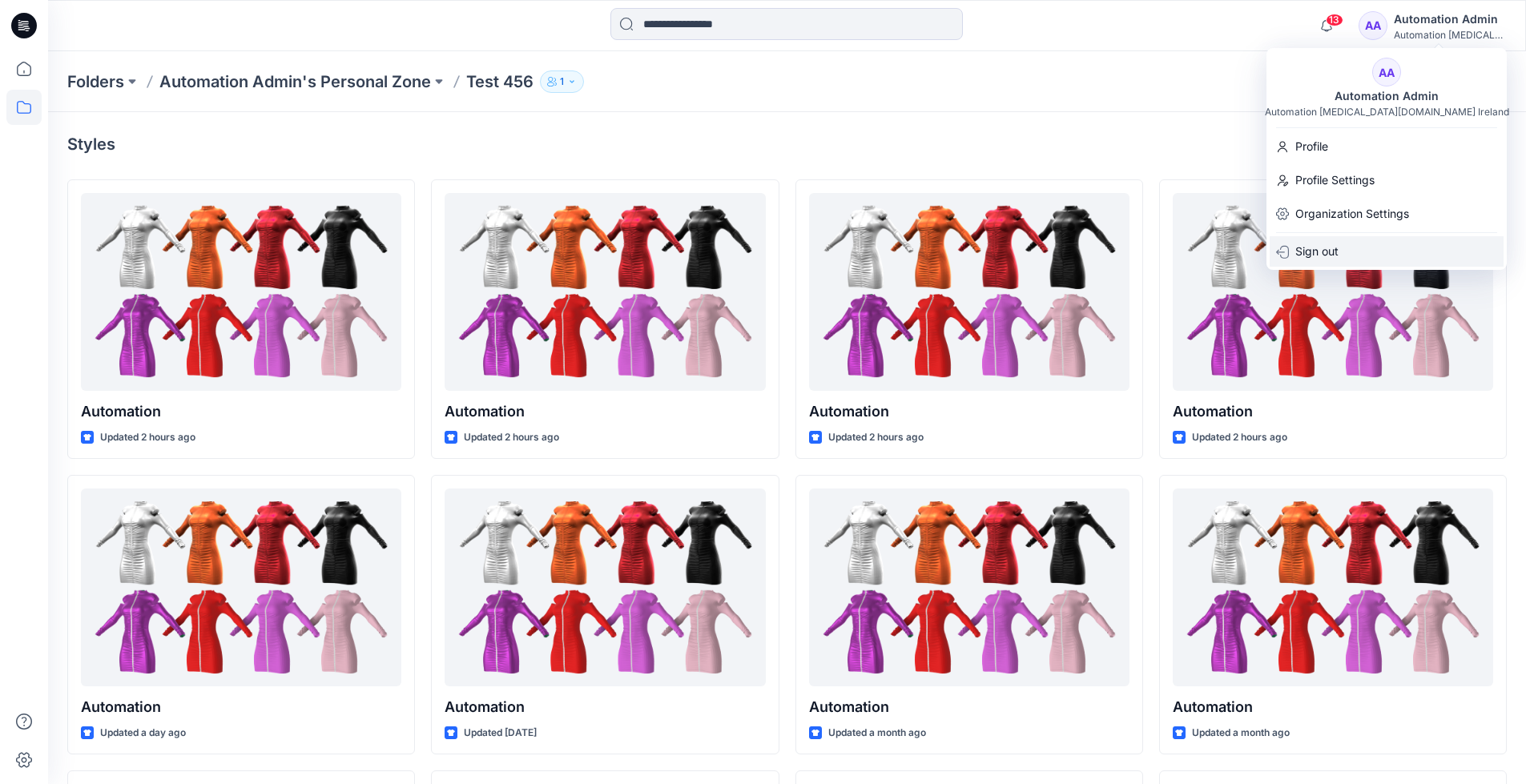
click at [1331, 250] on p "Sign out" at bounding box center [1316, 251] width 43 height 31
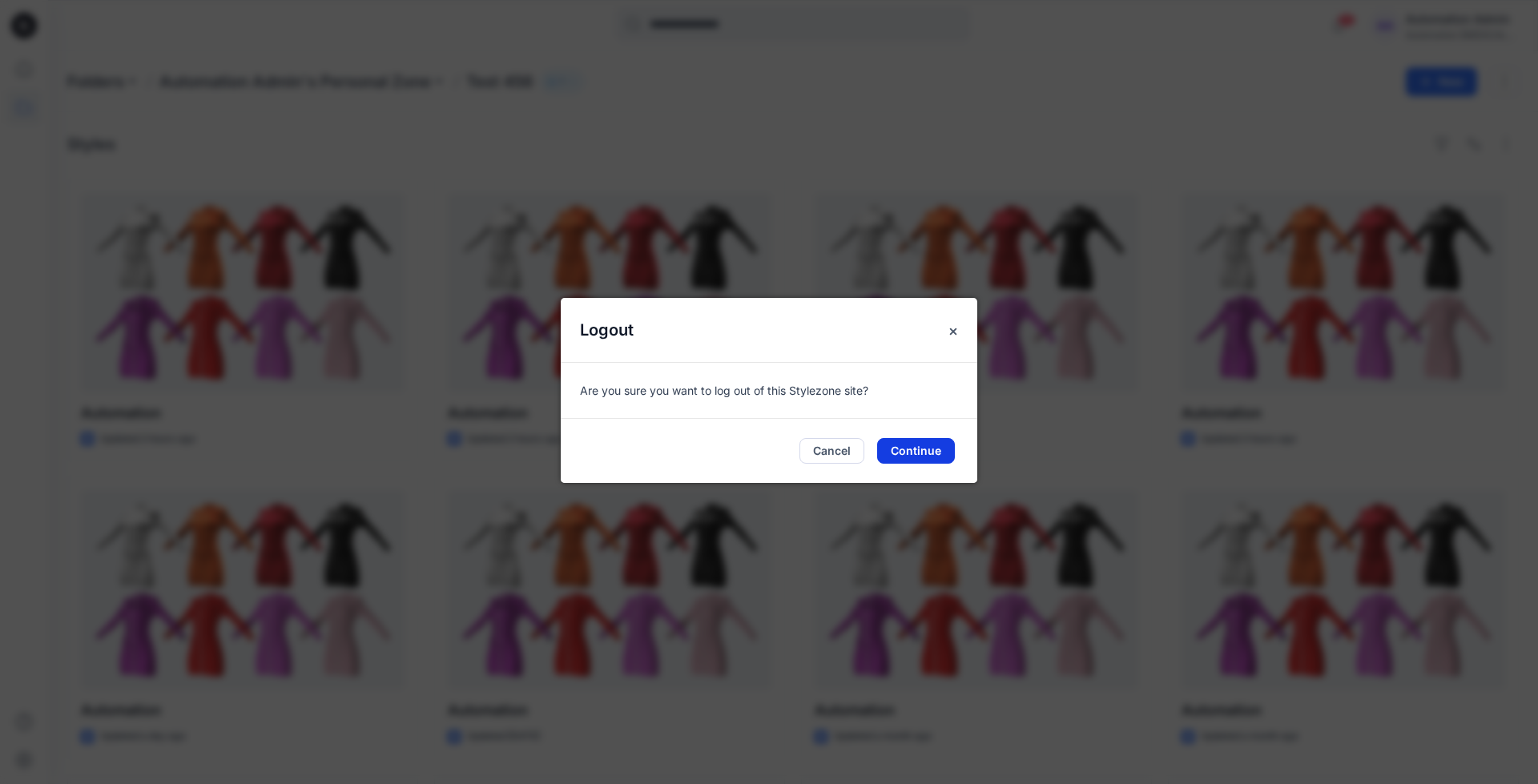
click at [935, 448] on button "Continue" at bounding box center [916, 451] width 78 height 26
